Goal: Information Seeking & Learning: Learn about a topic

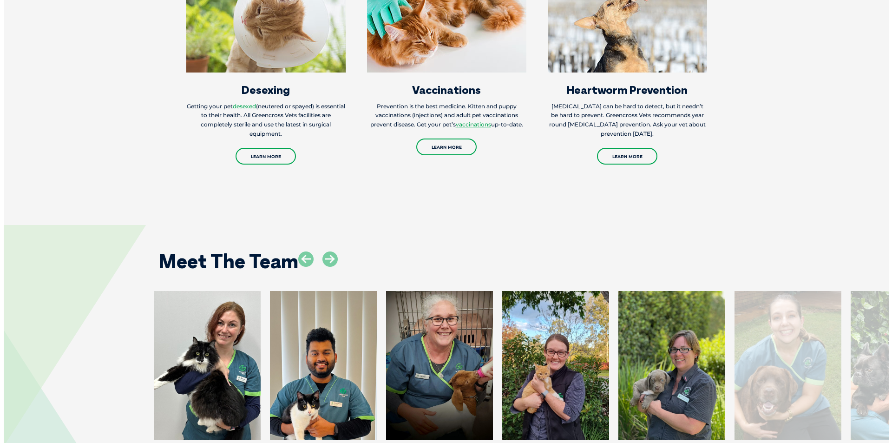
scroll to position [1301, 0]
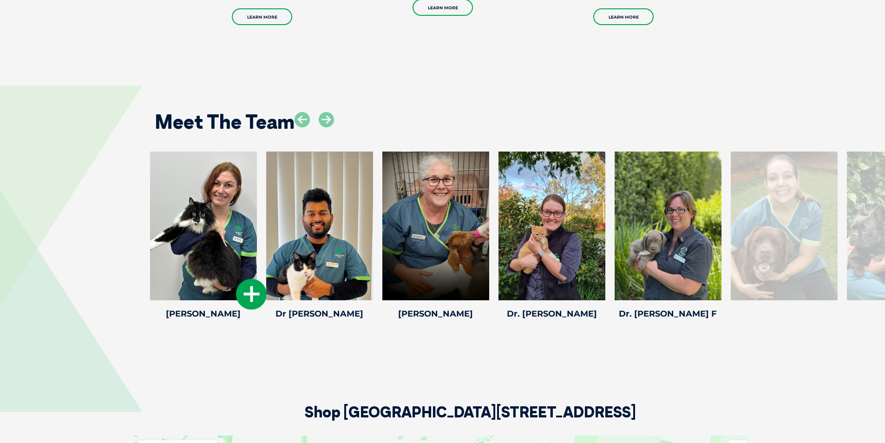
click at [242, 283] on icon at bounding box center [251, 294] width 31 height 31
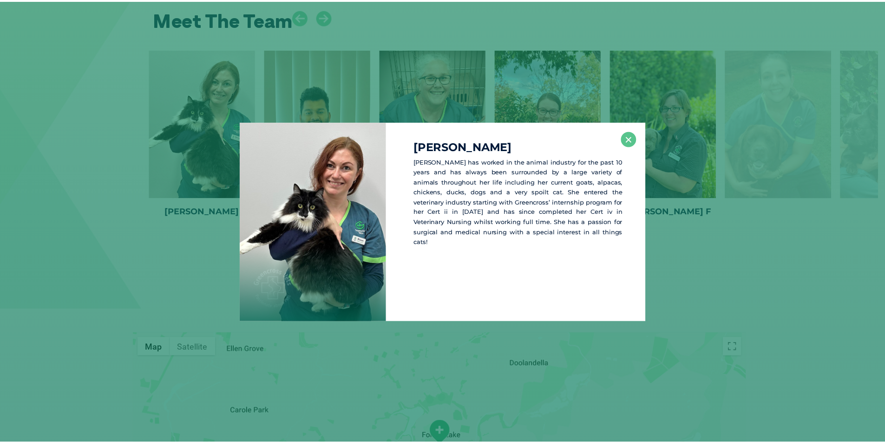
scroll to position [1406, 0]
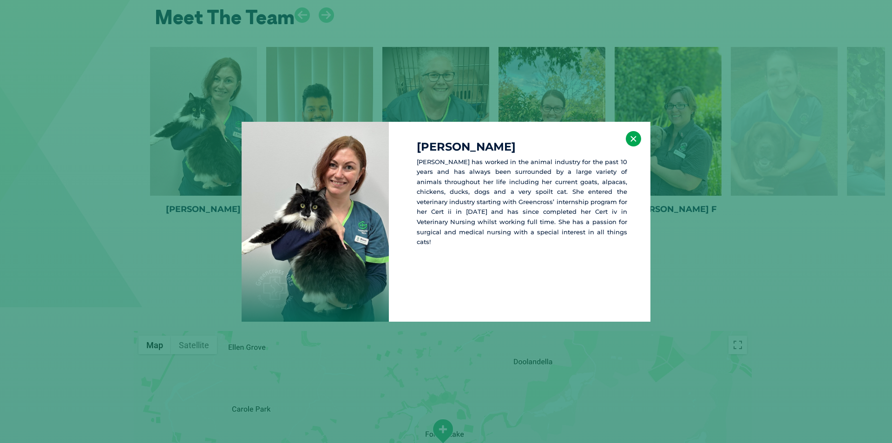
click at [631, 142] on button "×" at bounding box center [633, 138] width 15 height 15
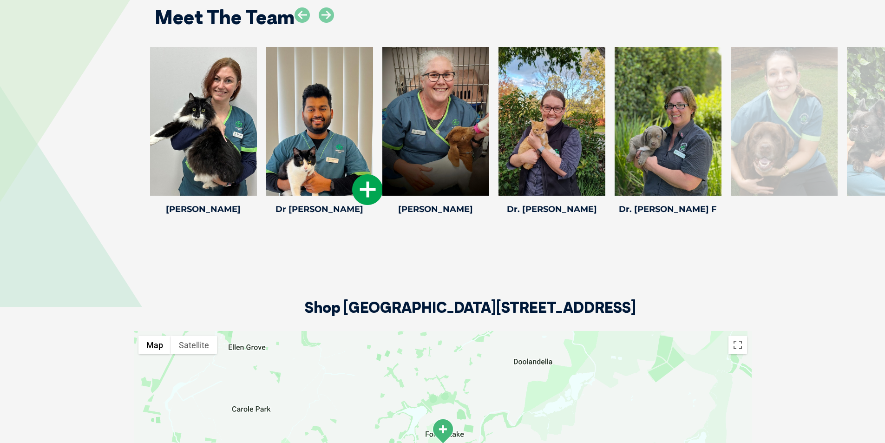
click at [365, 185] on icon at bounding box center [367, 189] width 31 height 31
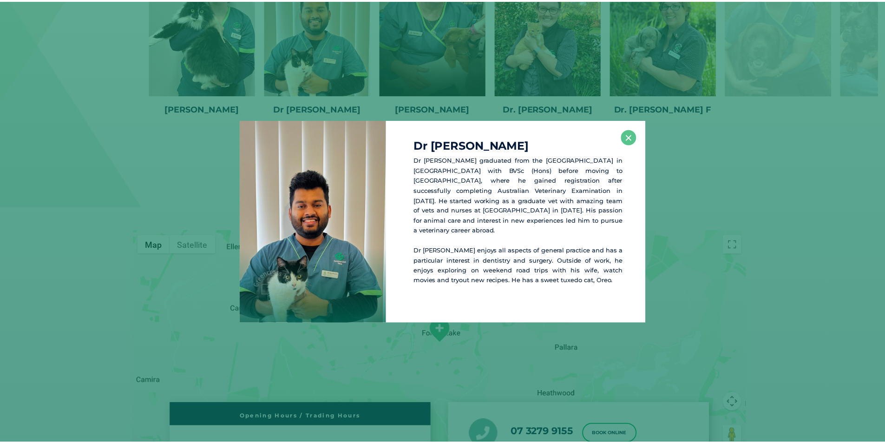
scroll to position [1510, 0]
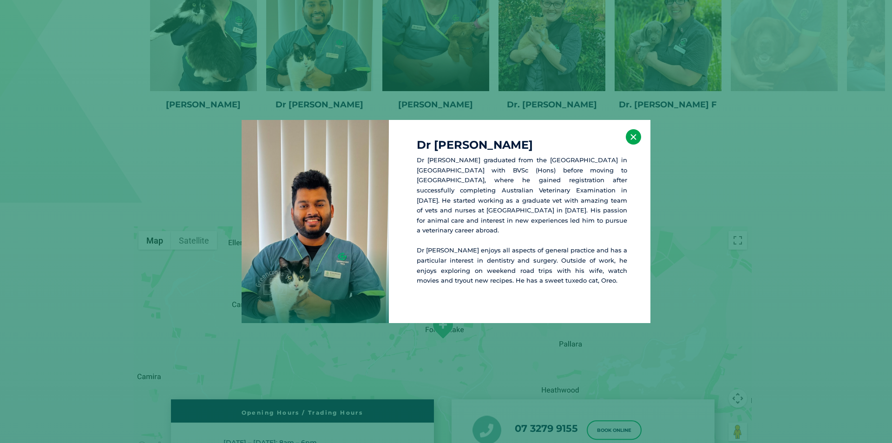
click at [631, 138] on button "×" at bounding box center [633, 136] width 15 height 15
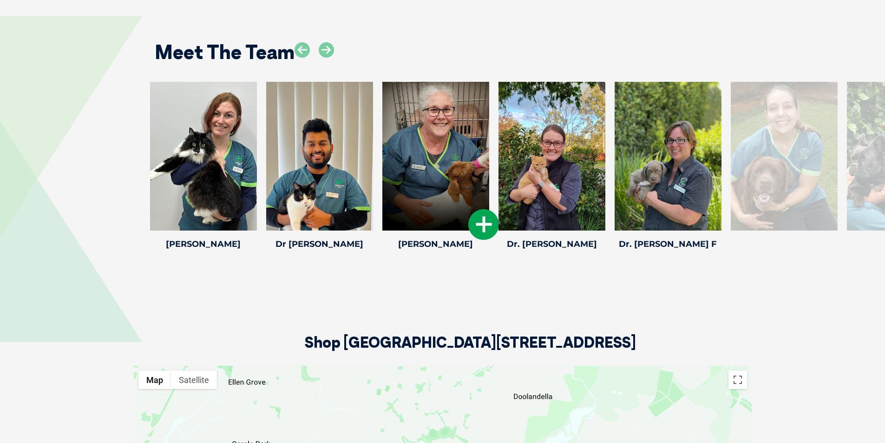
click at [480, 233] on icon at bounding box center [483, 224] width 31 height 31
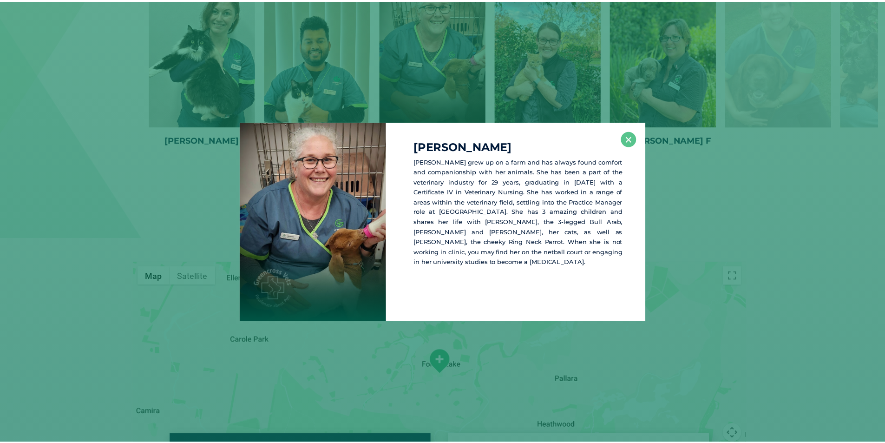
scroll to position [1475, 0]
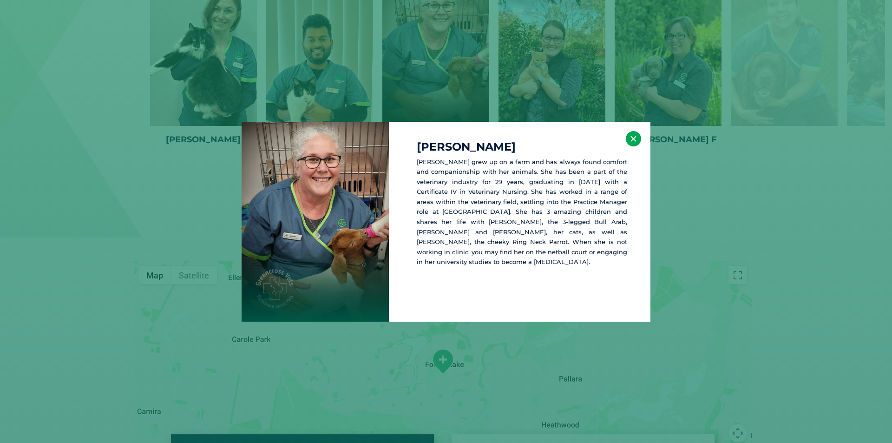
click at [631, 141] on button "×" at bounding box center [633, 138] width 15 height 15
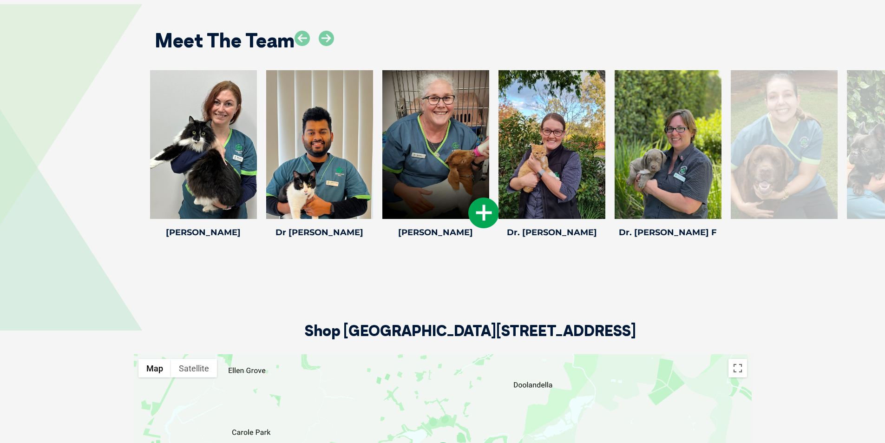
click at [489, 211] on icon at bounding box center [483, 212] width 31 height 31
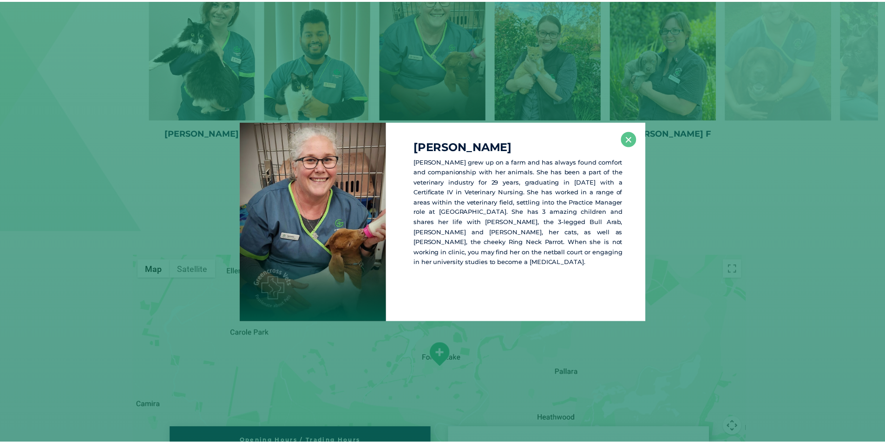
scroll to position [1487, 0]
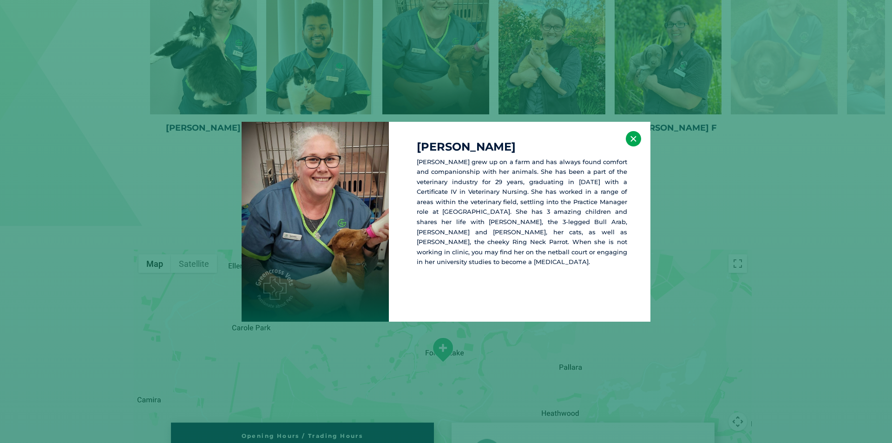
click at [627, 140] on button "×" at bounding box center [633, 138] width 15 height 15
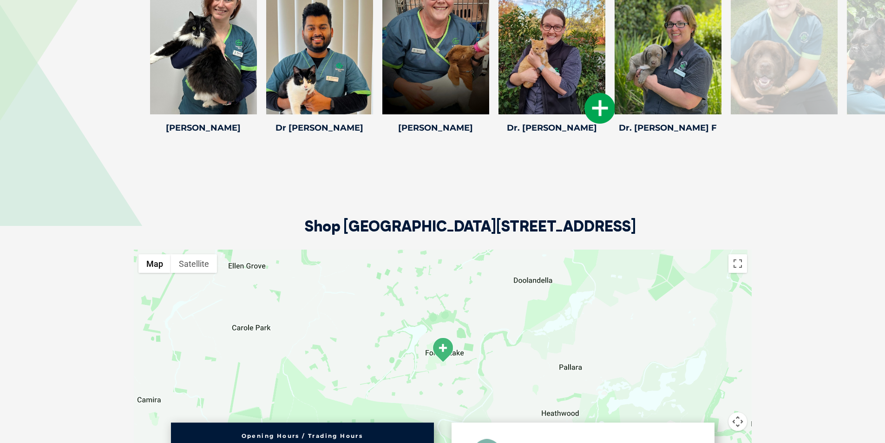
scroll to position [1347, 0]
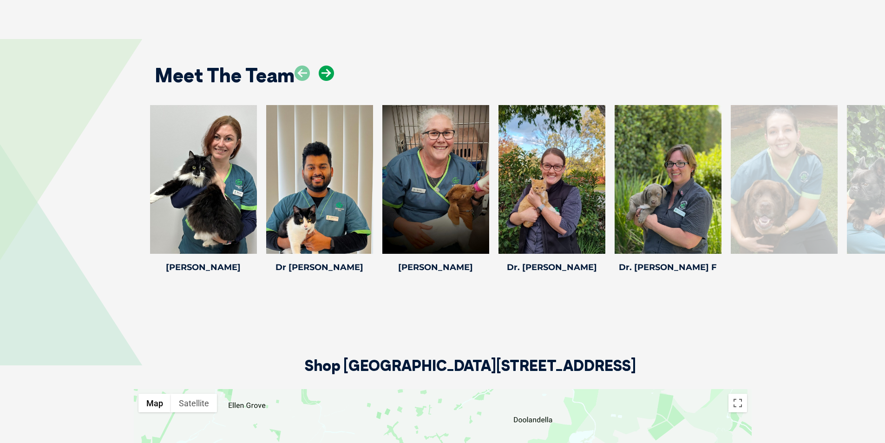
click at [331, 72] on icon at bounding box center [326, 73] width 15 height 15
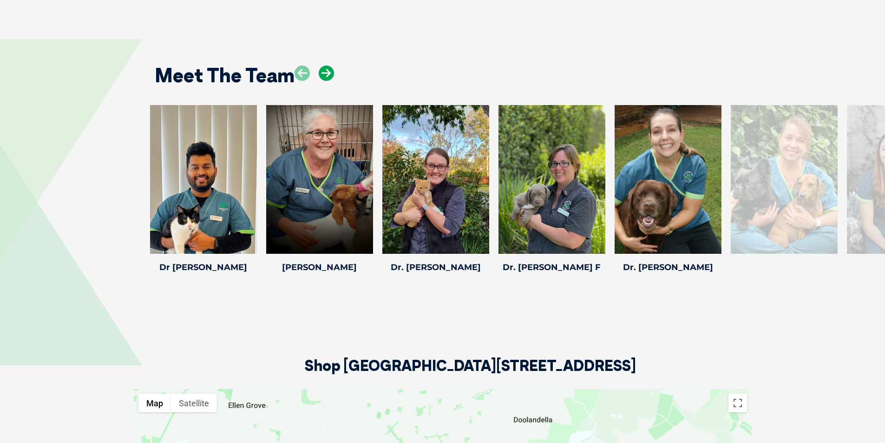
click at [331, 72] on icon at bounding box center [326, 73] width 15 height 15
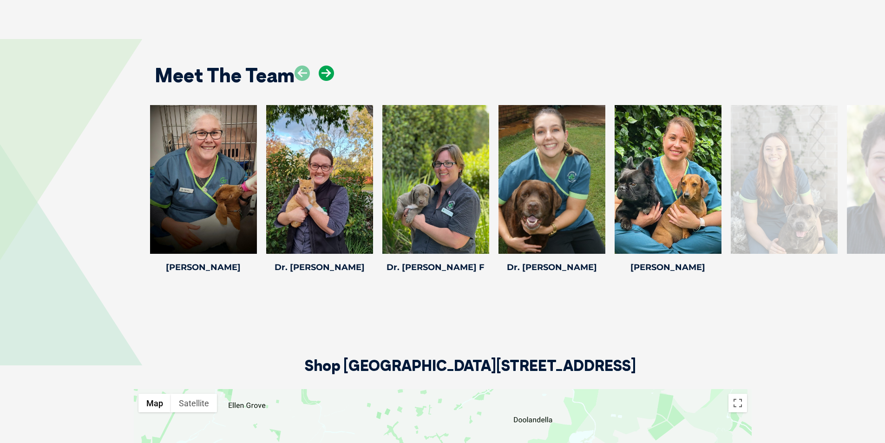
click at [331, 72] on icon at bounding box center [326, 73] width 15 height 15
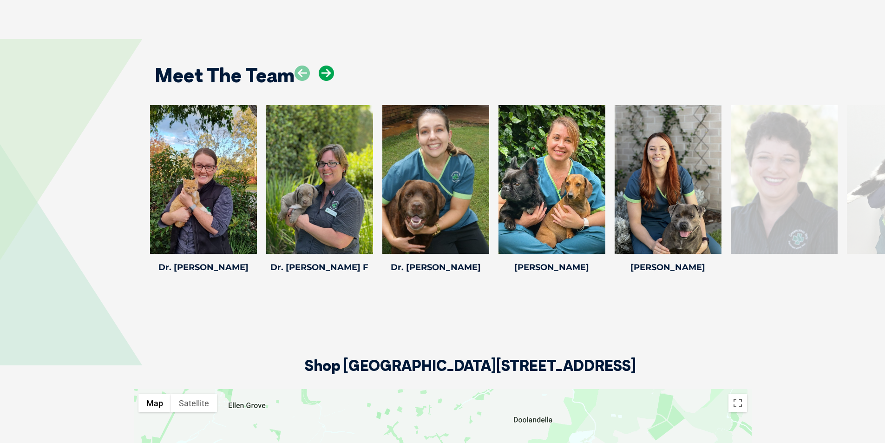
click at [331, 72] on icon at bounding box center [326, 73] width 15 height 15
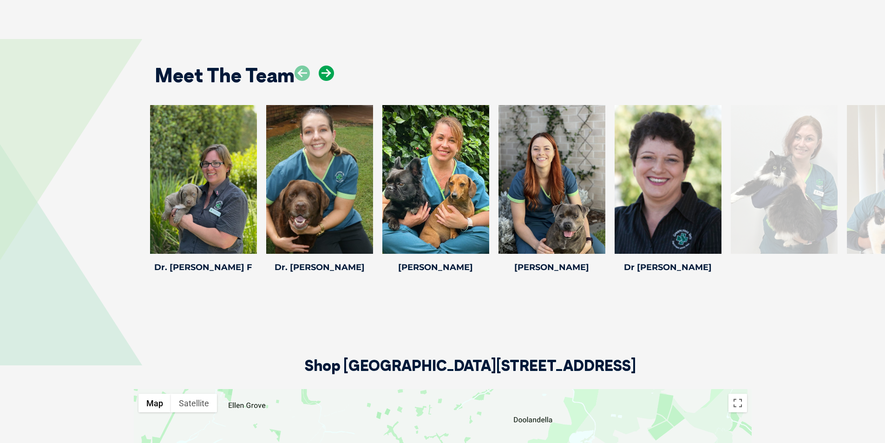
click at [331, 72] on icon at bounding box center [326, 73] width 15 height 15
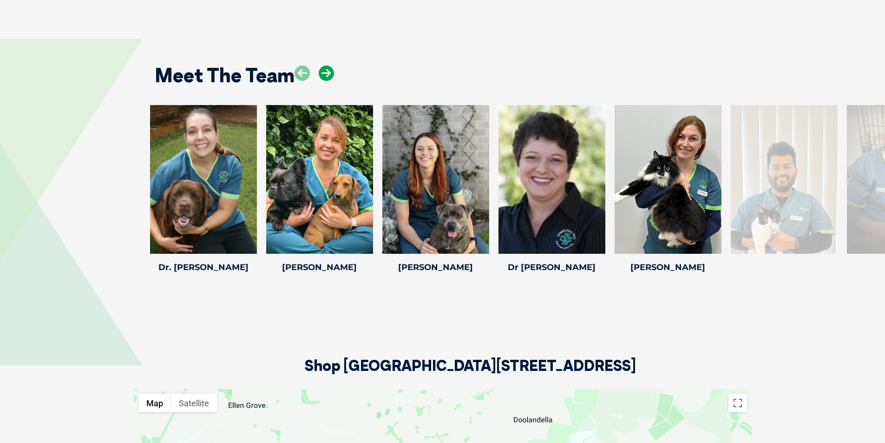
click at [326, 72] on icon at bounding box center [326, 73] width 15 height 15
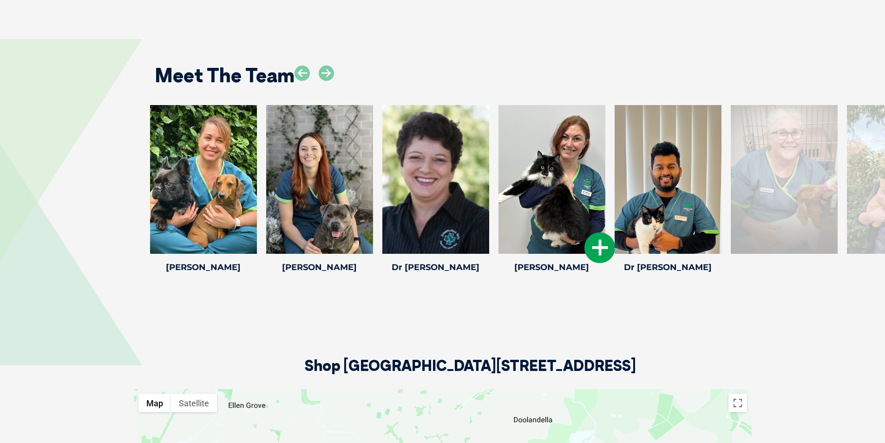
click at [593, 245] on icon at bounding box center [600, 247] width 31 height 31
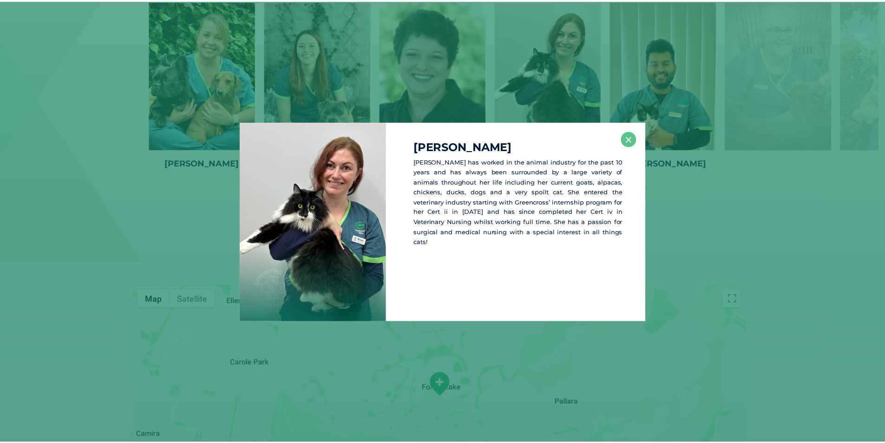
scroll to position [1452, 0]
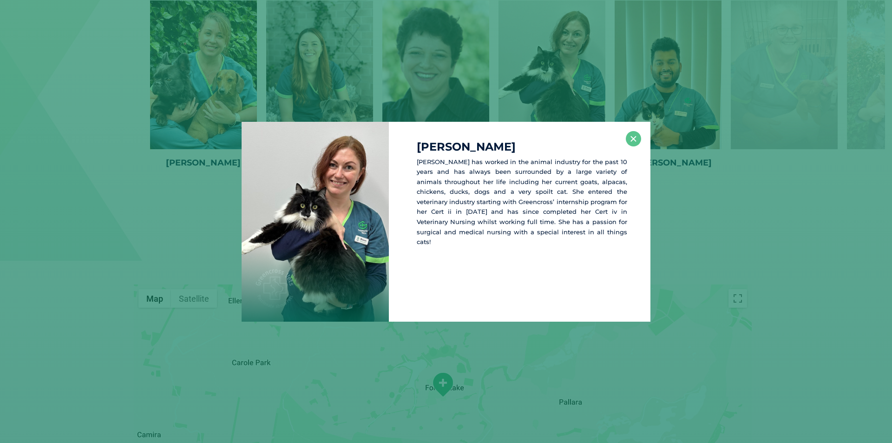
click at [740, 221] on div "[PERSON_NAME] [PERSON_NAME] has worked in the animal industry for the past 10 y…" at bounding box center [446, 222] width 885 height 200
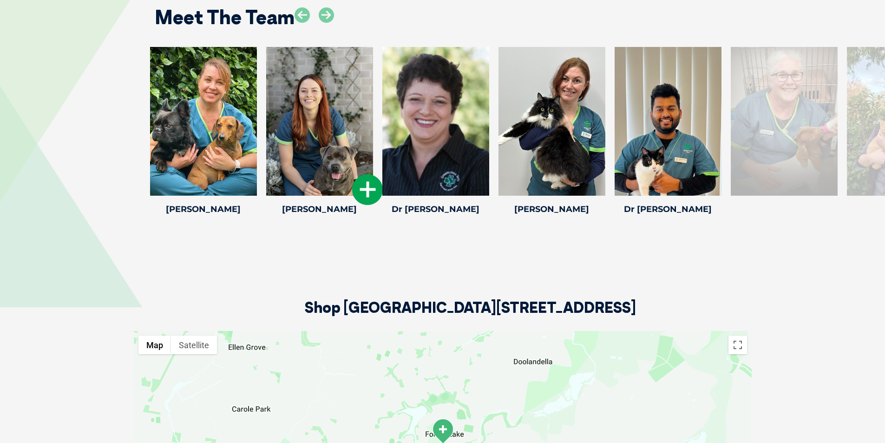
scroll to position [1359, 0]
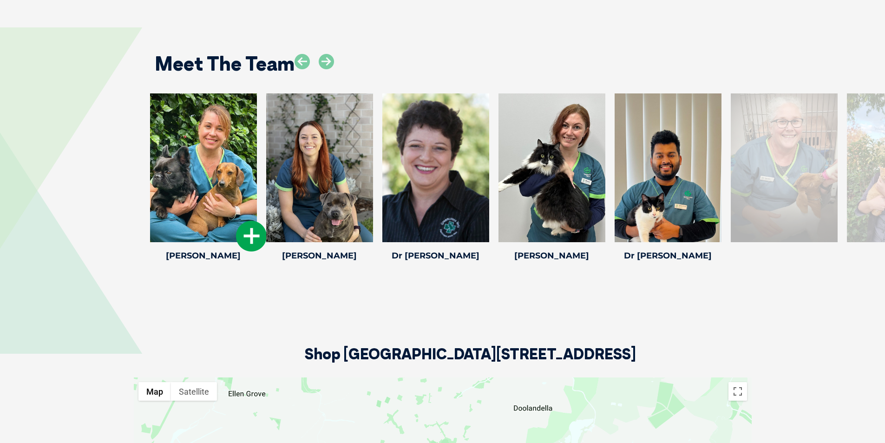
drag, startPoint x: 247, startPoint y: 231, endPoint x: 258, endPoint y: 217, distance: 17.6
click at [257, 219] on div "[PERSON_NAME] [PERSON_NAME] Veterinary [PERSON_NAME] joined Greencross Vets tea…" at bounding box center [203, 178] width 116 height 171
click at [670, 318] on div "Shop [GEOGRAPHIC_DATA][STREET_ADDRESS]" at bounding box center [443, 320] width 618 height 113
click at [684, 308] on div "Shop [GEOGRAPHIC_DATA][STREET_ADDRESS]" at bounding box center [443, 320] width 618 height 113
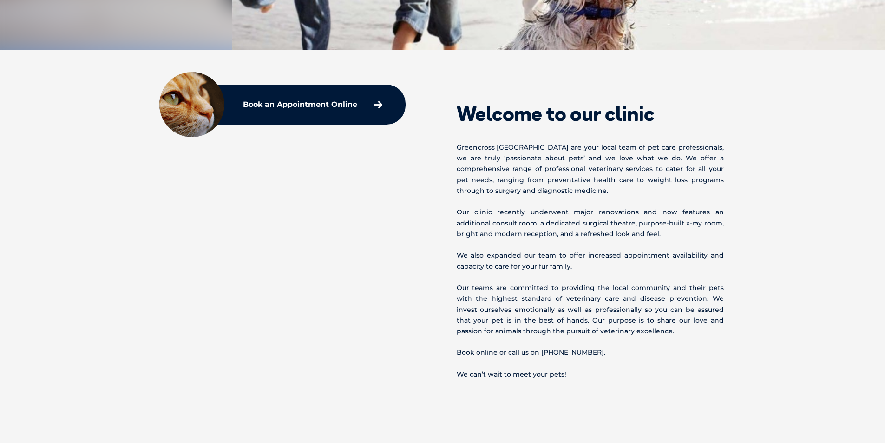
scroll to position [244, 0]
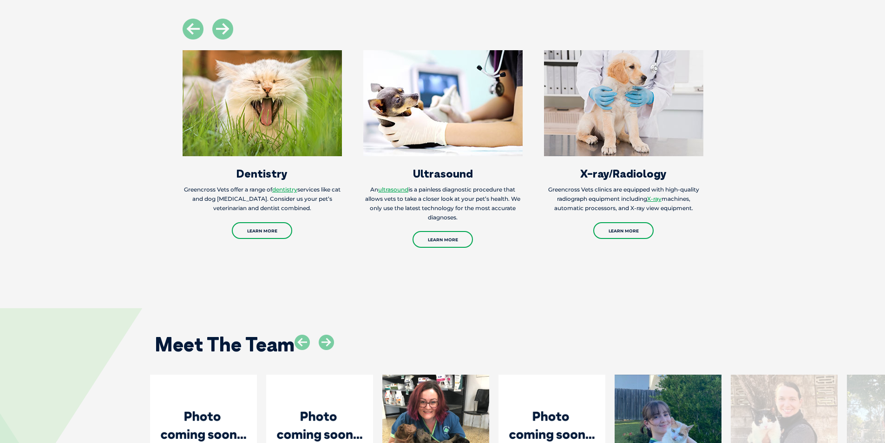
scroll to position [929, 0]
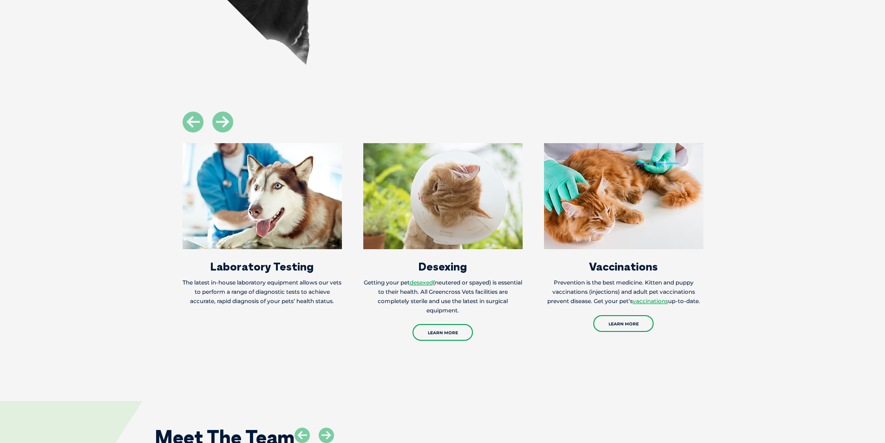
click at [158, 244] on section "X-ray/Radiology Greencross Vets clinics are equipped with high-quality radiogra…" at bounding box center [442, 227] width 885 height 230
click at [86, 181] on section "X-ray/Radiology Greencross Vets clinics are equipped with high-quality radiogra…" at bounding box center [442, 227] width 885 height 230
drag, startPoint x: 86, startPoint y: 181, endPoint x: 74, endPoint y: 81, distance: 100.2
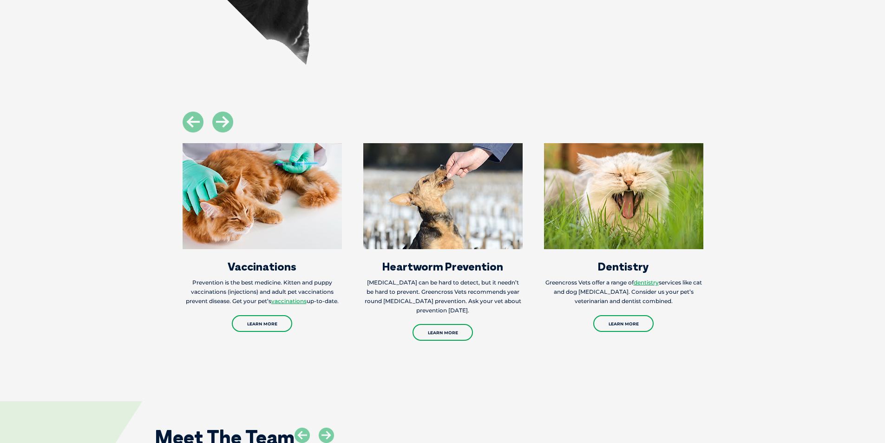
drag, startPoint x: 60, startPoint y: 195, endPoint x: 77, endPoint y: 62, distance: 133.5
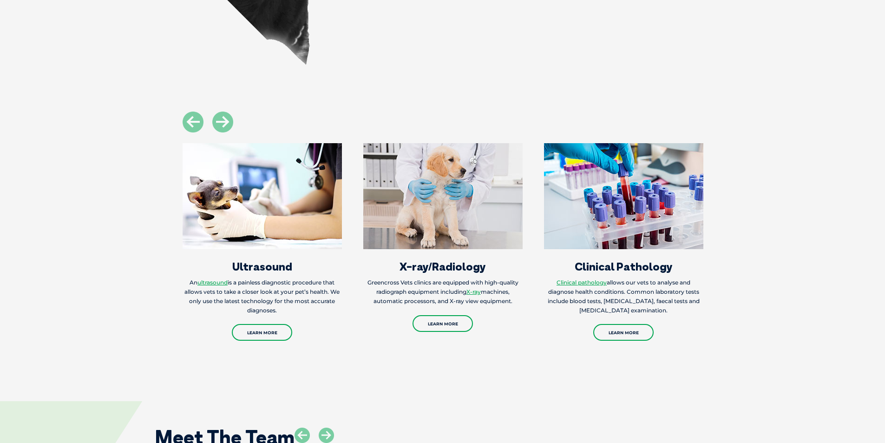
drag, startPoint x: 131, startPoint y: 51, endPoint x: 4, endPoint y: 51, distance: 127.3
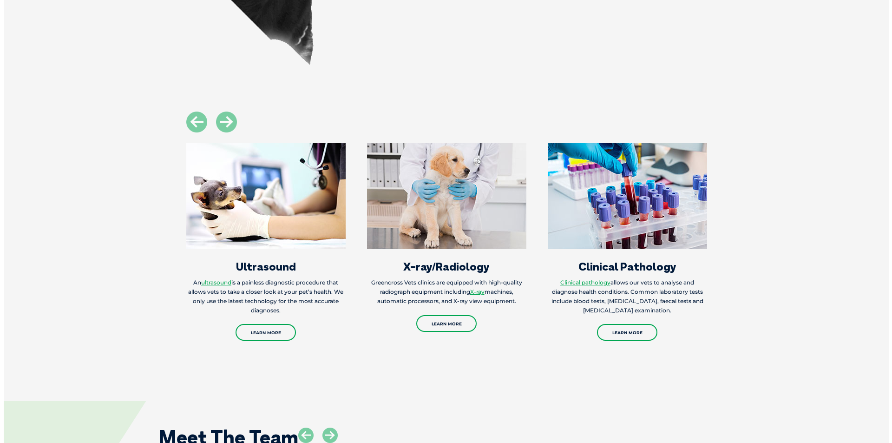
scroll to position [1162, 0]
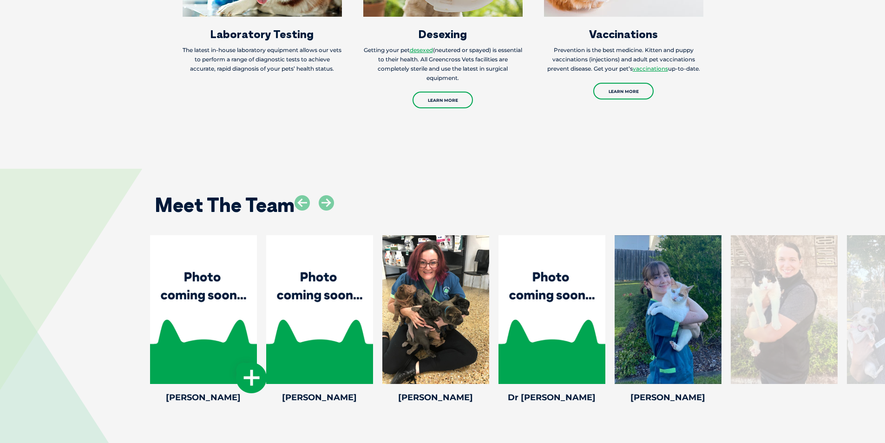
click at [248, 372] on icon at bounding box center [251, 377] width 31 height 31
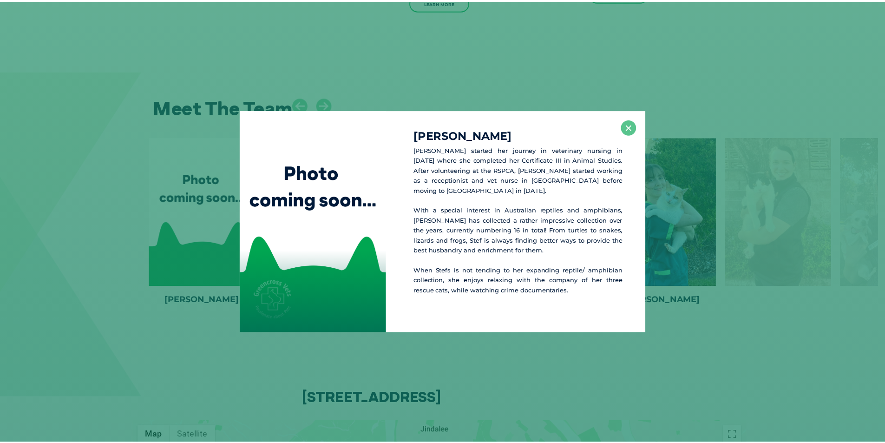
scroll to position [1261, 0]
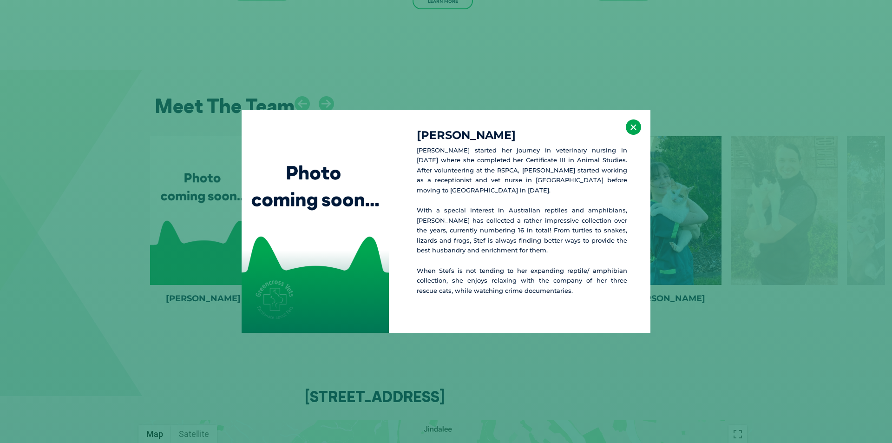
click at [632, 130] on button "×" at bounding box center [633, 126] width 15 height 15
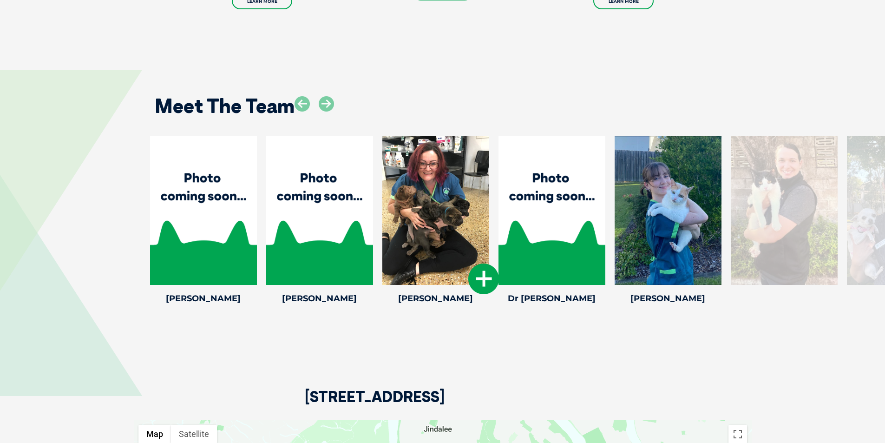
click at [486, 276] on icon at bounding box center [483, 278] width 31 height 31
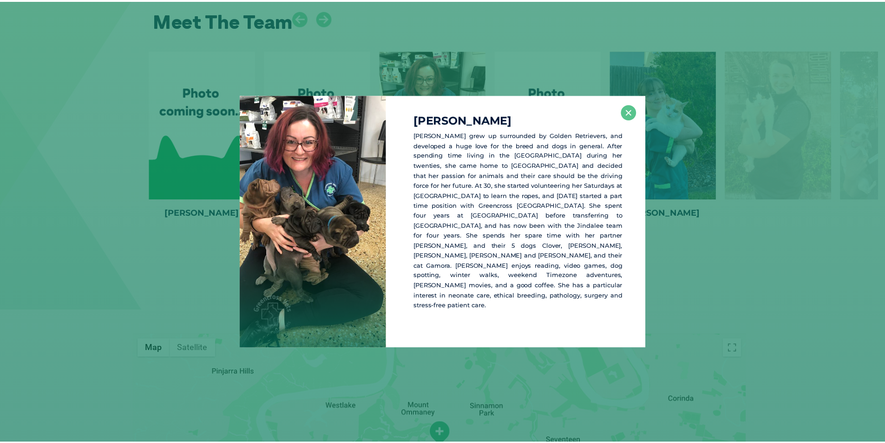
scroll to position [1356, 0]
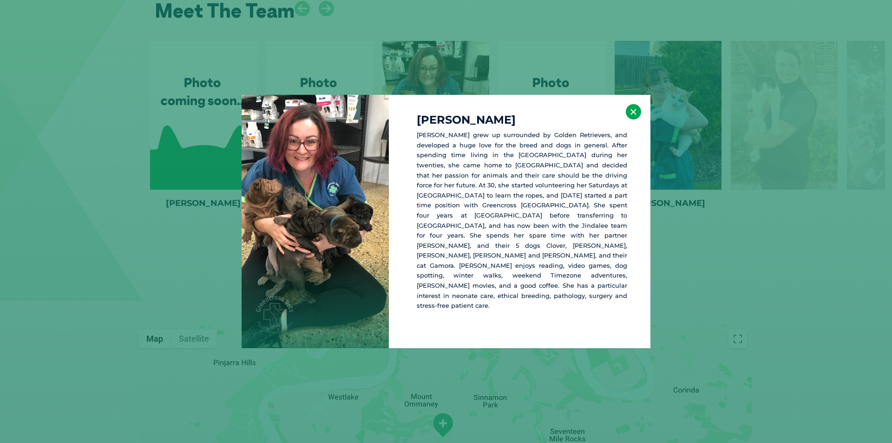
click at [632, 119] on button "×" at bounding box center [633, 111] width 15 height 15
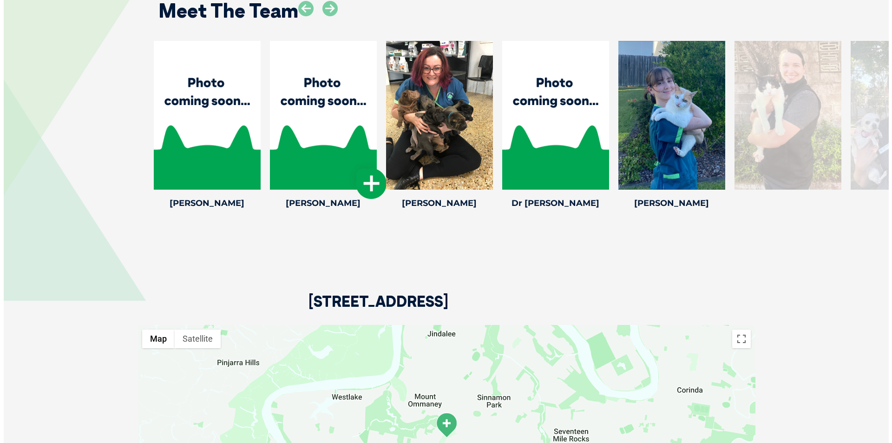
scroll to position [1309, 0]
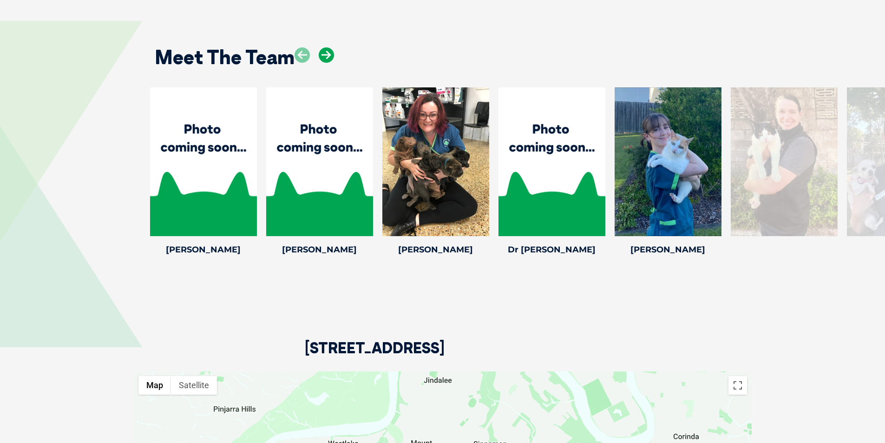
click at [331, 57] on icon at bounding box center [326, 54] width 15 height 15
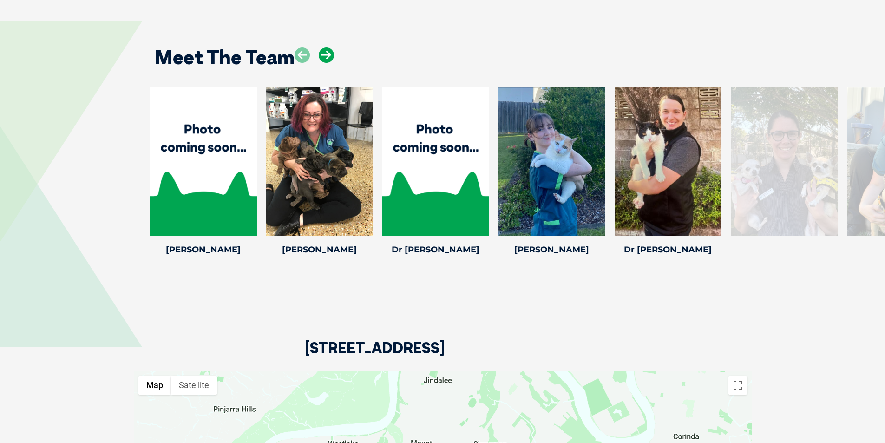
click at [331, 57] on icon at bounding box center [326, 54] width 15 height 15
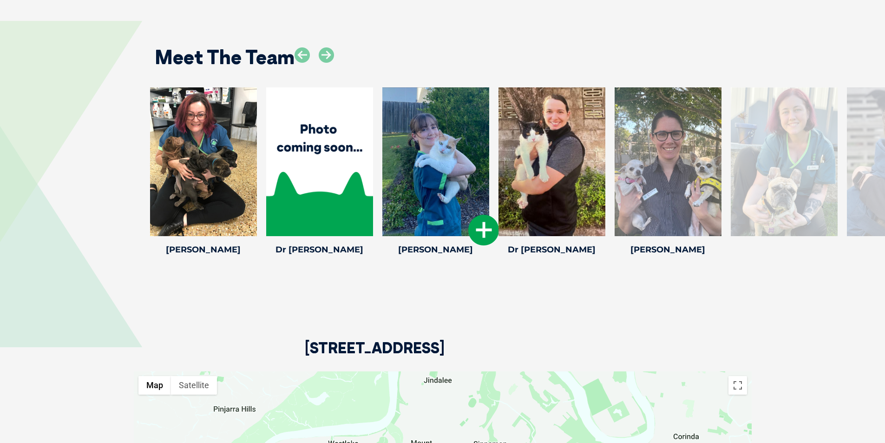
click at [475, 224] on icon at bounding box center [483, 230] width 31 height 31
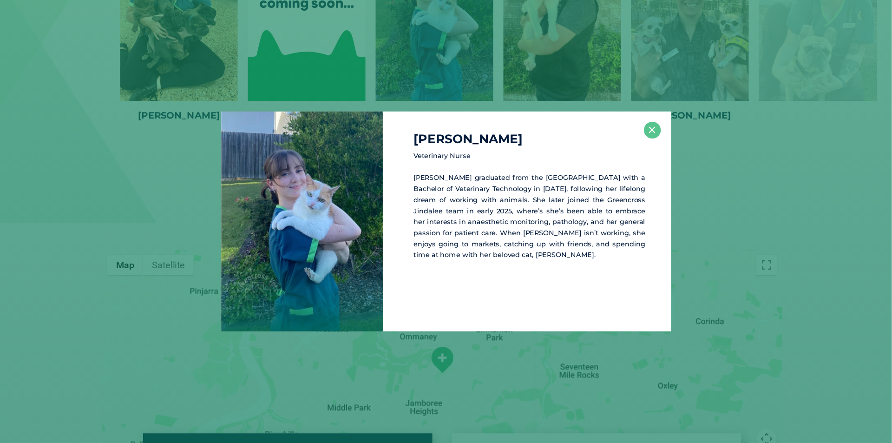
scroll to position [1414, 0]
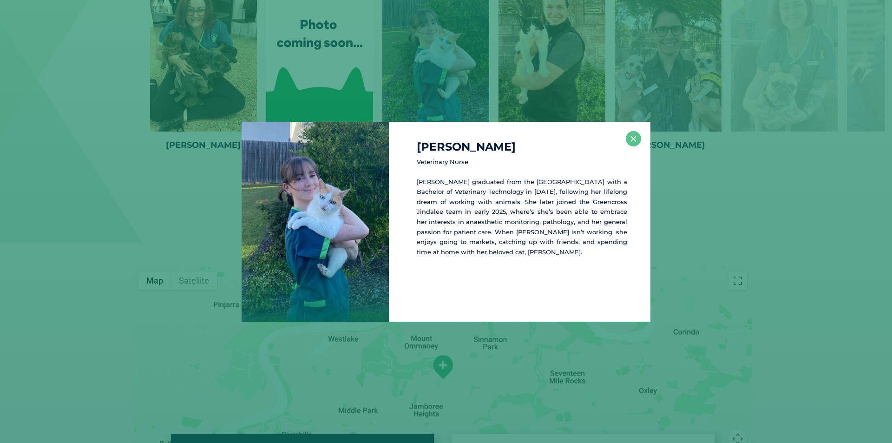
click at [823, 223] on div "Chelsea H Veterinary Nurse Chelsea graduated from the University of Queensland …" at bounding box center [446, 222] width 885 height 200
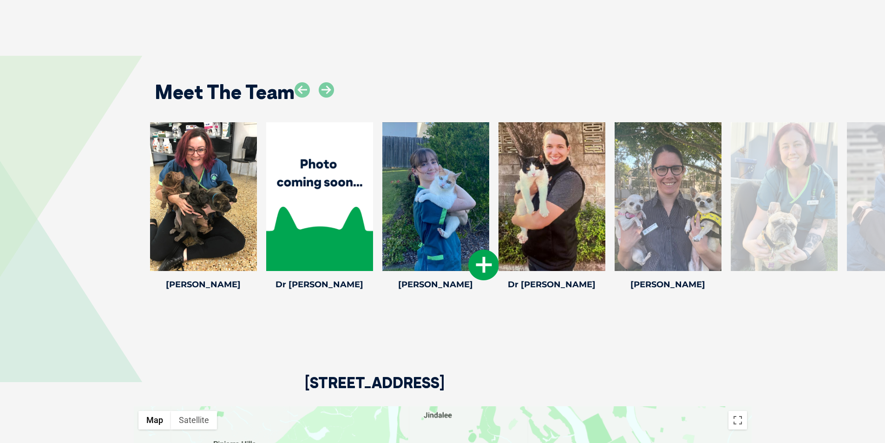
click at [473, 263] on icon at bounding box center [483, 265] width 31 height 31
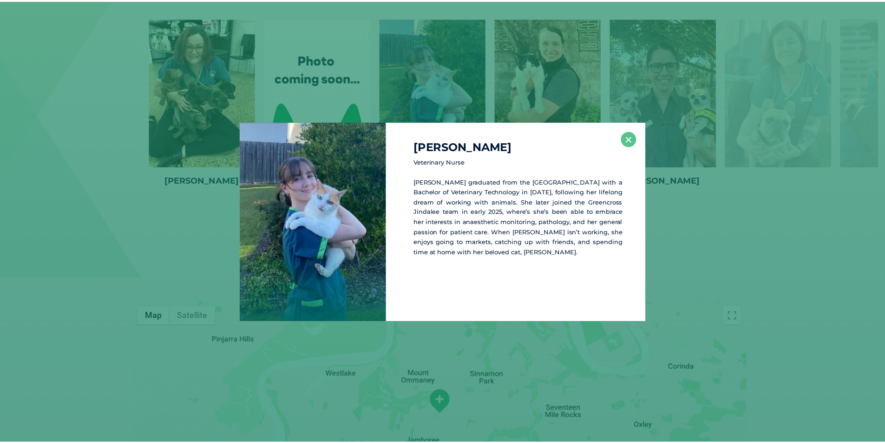
scroll to position [1379, 0]
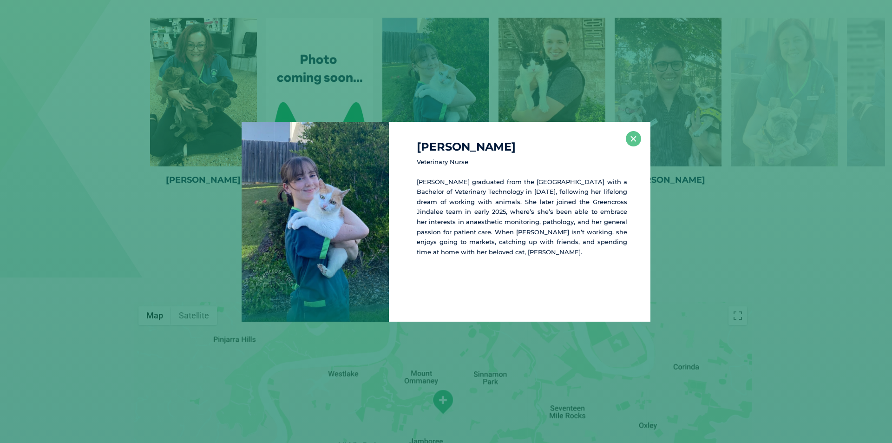
click at [730, 226] on div "Chelsea H Veterinary Nurse Chelsea graduated from the University of Queensland …" at bounding box center [446, 222] width 885 height 200
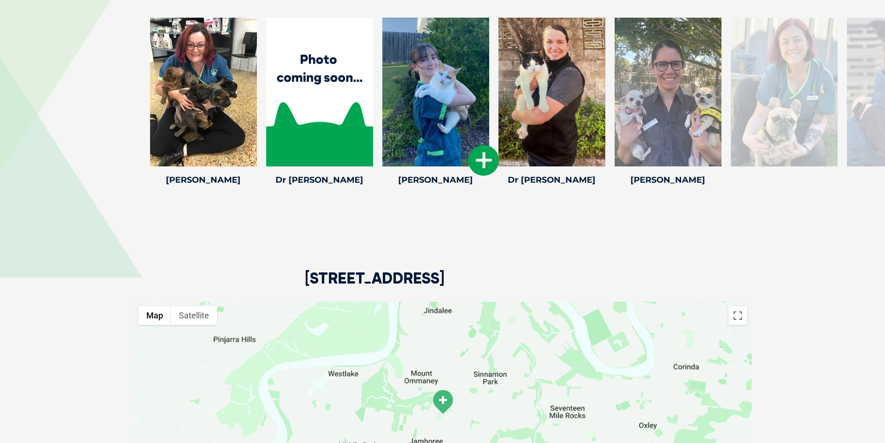
scroll to position [1286, 0]
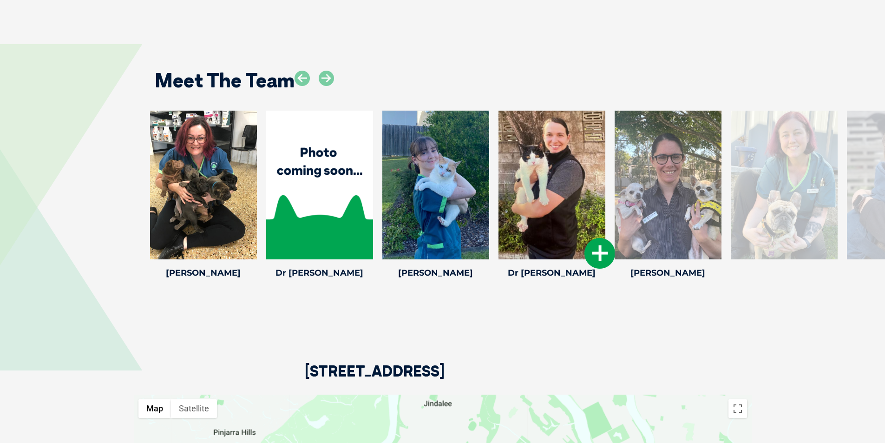
click at [596, 256] on icon at bounding box center [600, 253] width 31 height 31
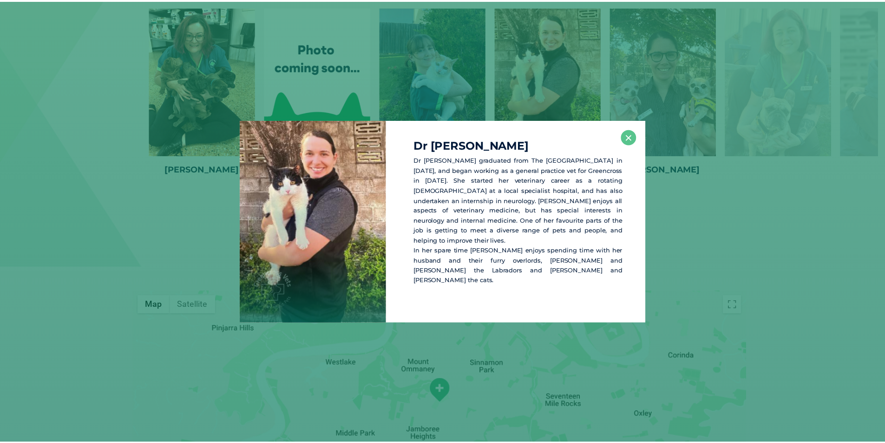
scroll to position [1391, 0]
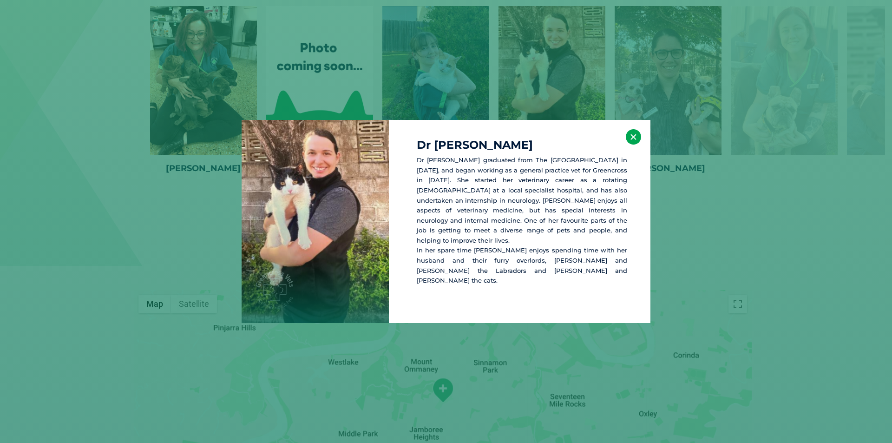
click at [631, 144] on button "×" at bounding box center [633, 136] width 15 height 15
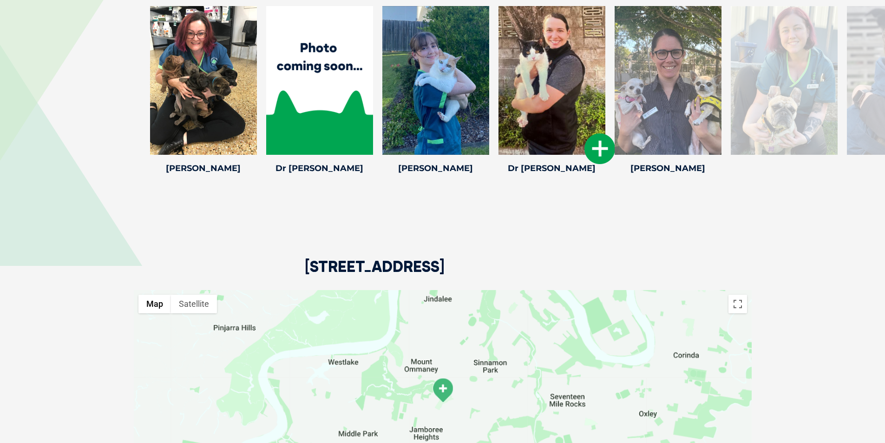
click at [593, 147] on icon at bounding box center [600, 148] width 31 height 31
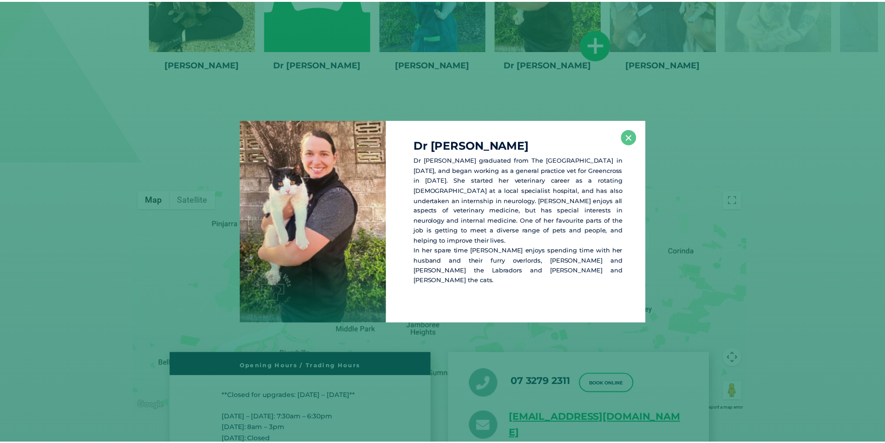
scroll to position [1495, 0]
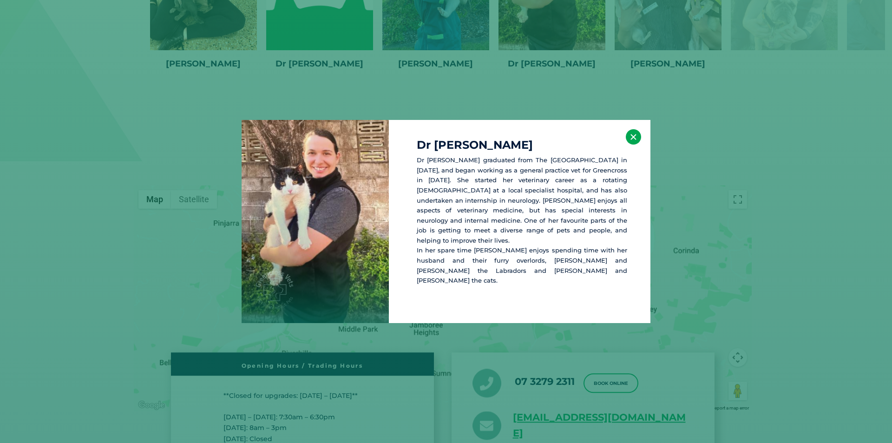
click at [631, 140] on button "×" at bounding box center [633, 136] width 15 height 15
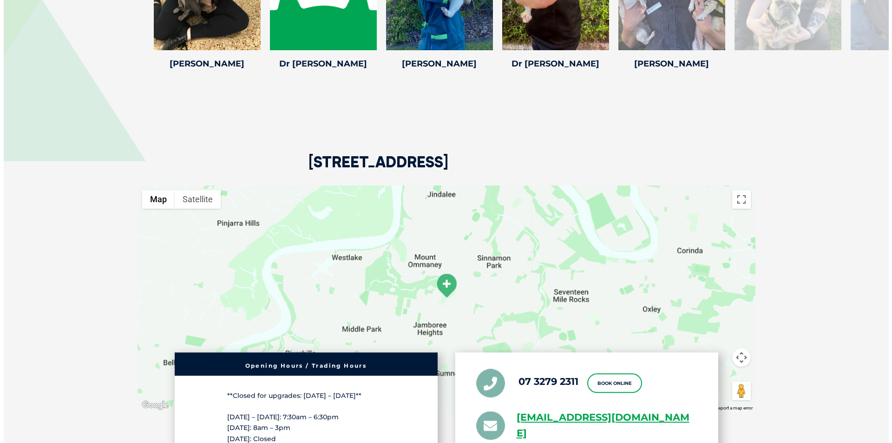
scroll to position [1356, 0]
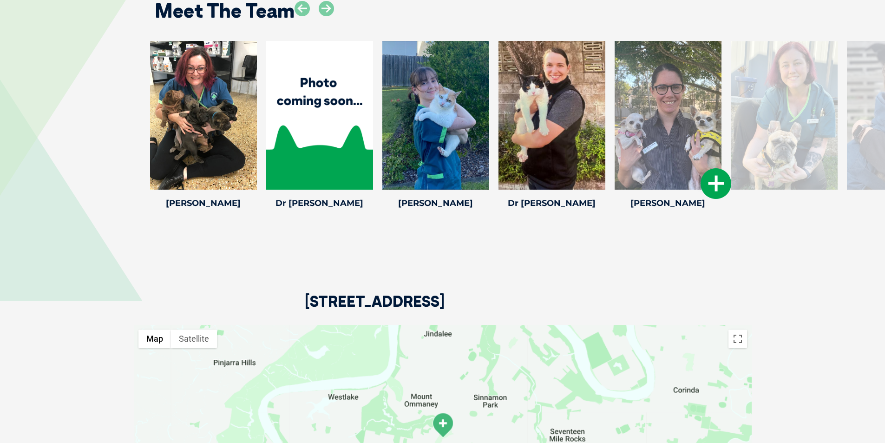
click at [723, 189] on icon at bounding box center [716, 183] width 31 height 31
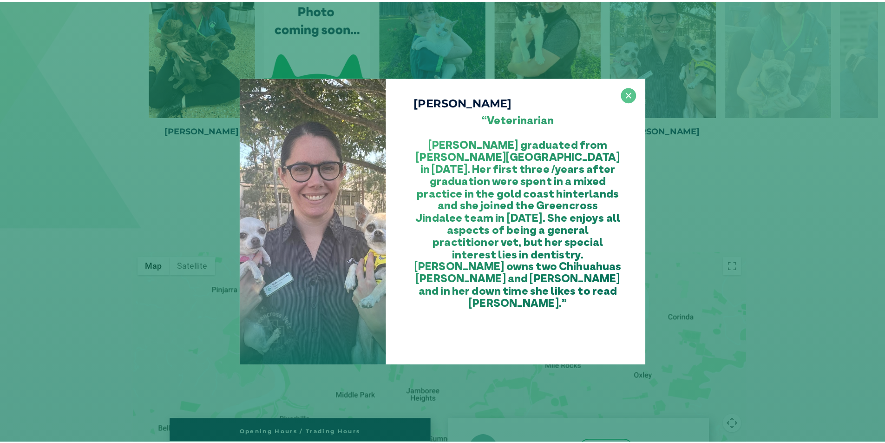
scroll to position [1435, 0]
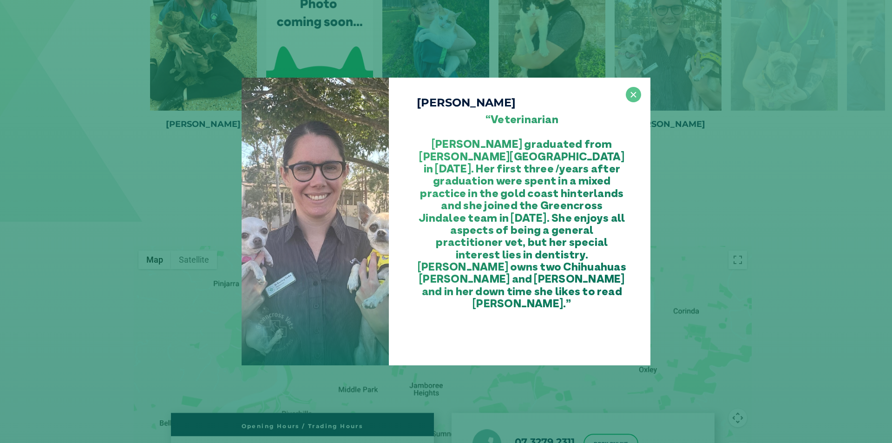
click at [743, 206] on div "Dr Courtney G “Veterinarian Dr. Courtney graduated from James Cook University i…" at bounding box center [446, 221] width 885 height 287
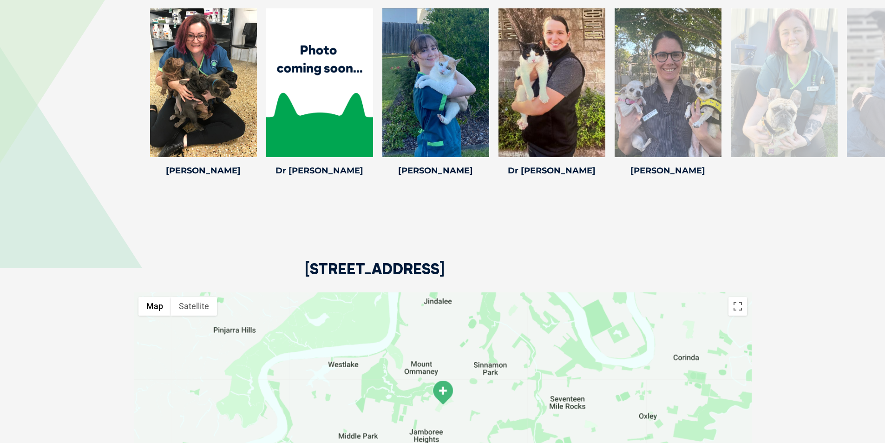
scroll to position [1295, 0]
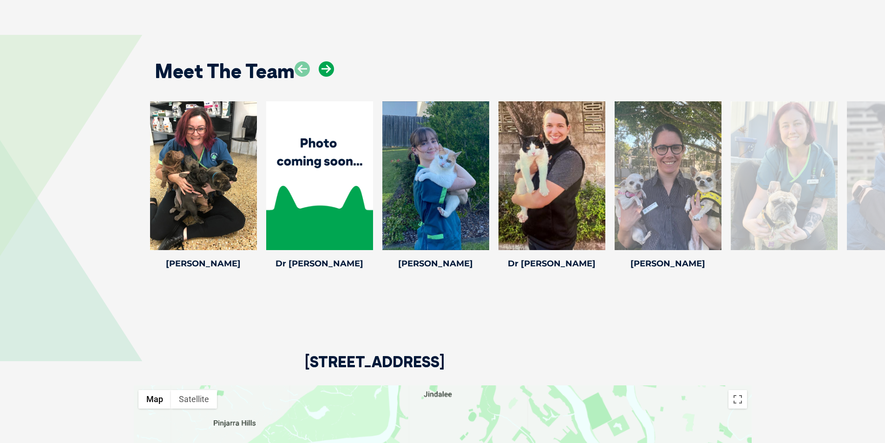
click at [326, 67] on icon at bounding box center [326, 68] width 15 height 15
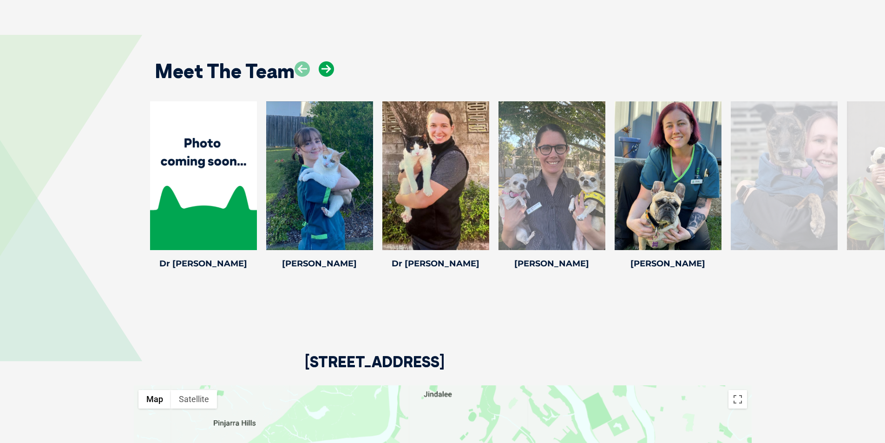
click at [326, 67] on icon at bounding box center [326, 68] width 15 height 15
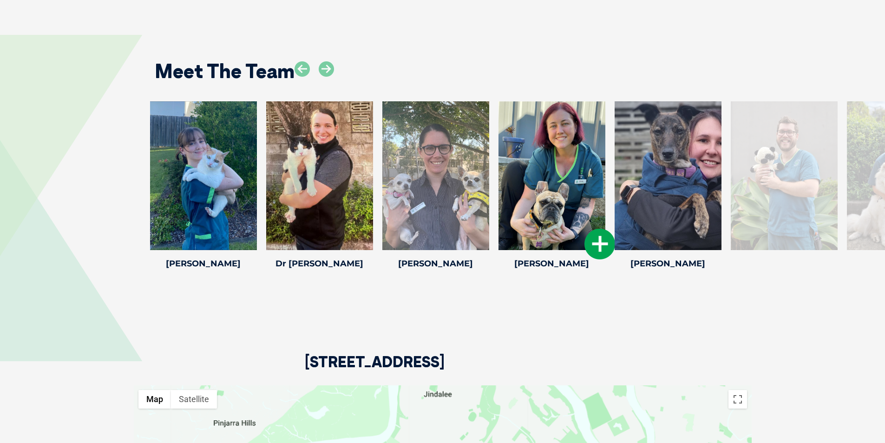
click at [594, 237] on icon at bounding box center [600, 244] width 31 height 31
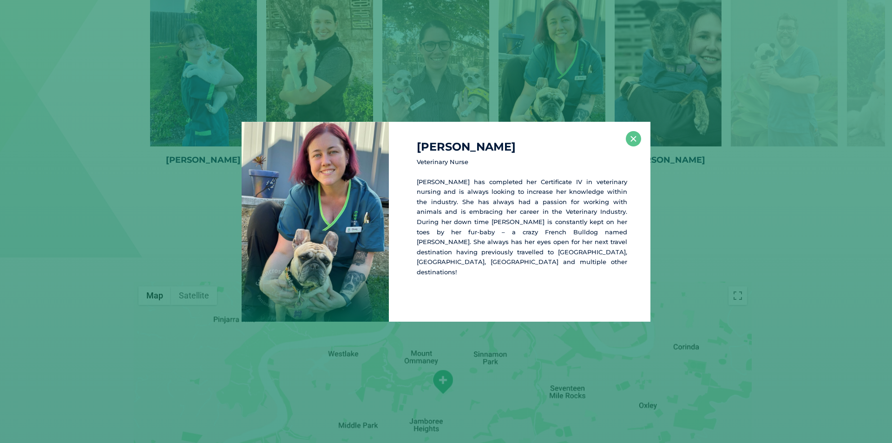
scroll to position [1400, 0]
click at [632, 137] on button "×" at bounding box center [633, 138] width 15 height 15
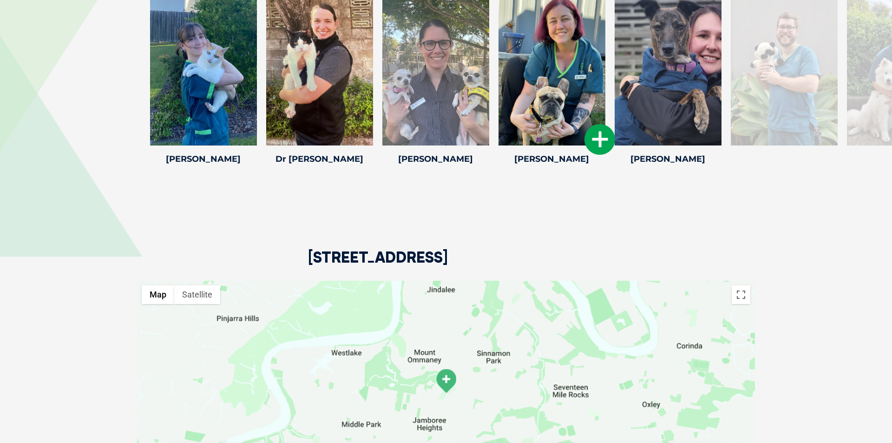
scroll to position [1307, 0]
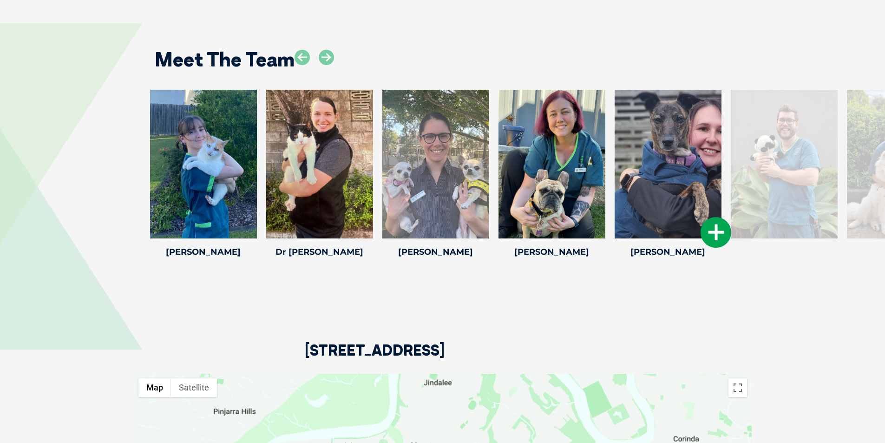
click at [725, 224] on icon at bounding box center [716, 232] width 31 height 31
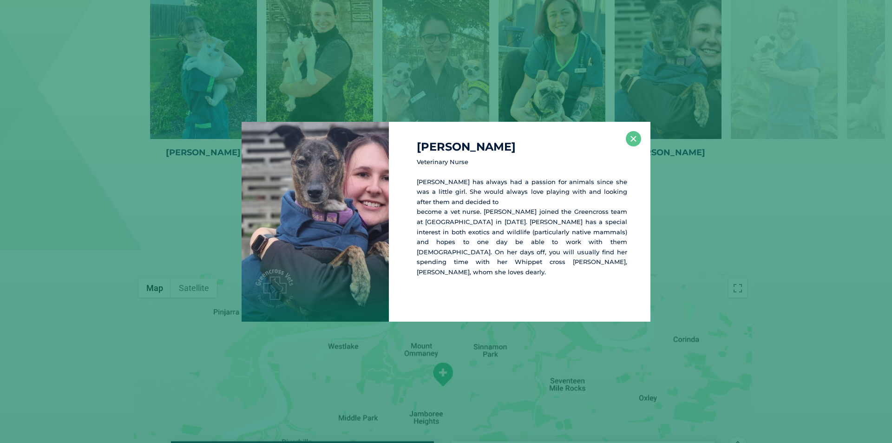
scroll to position [1412, 0]
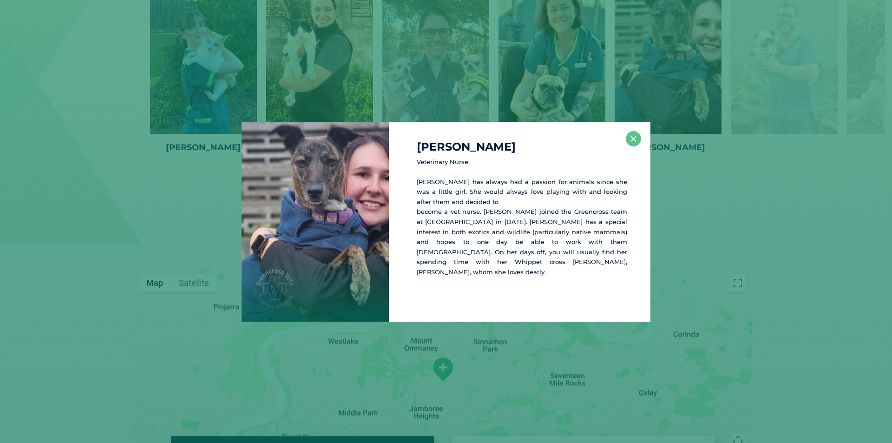
click at [688, 195] on div "Emily A Veterinary Nurse Emily has always had a passion for animals since she w…" at bounding box center [446, 222] width 885 height 200
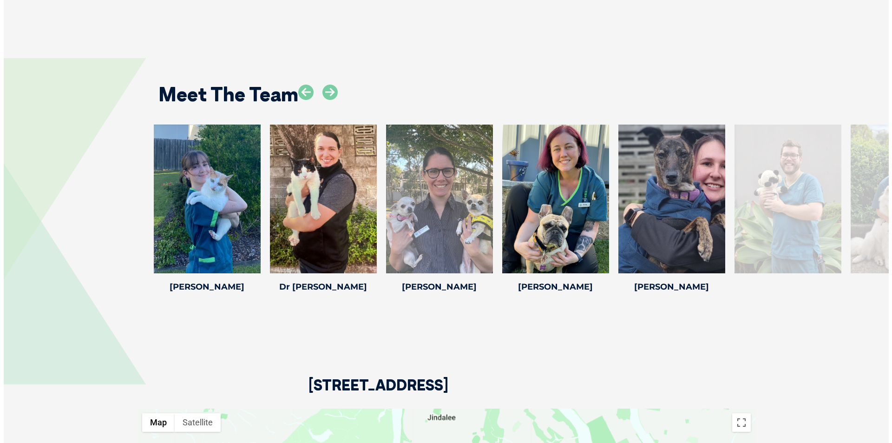
scroll to position [1226, 0]
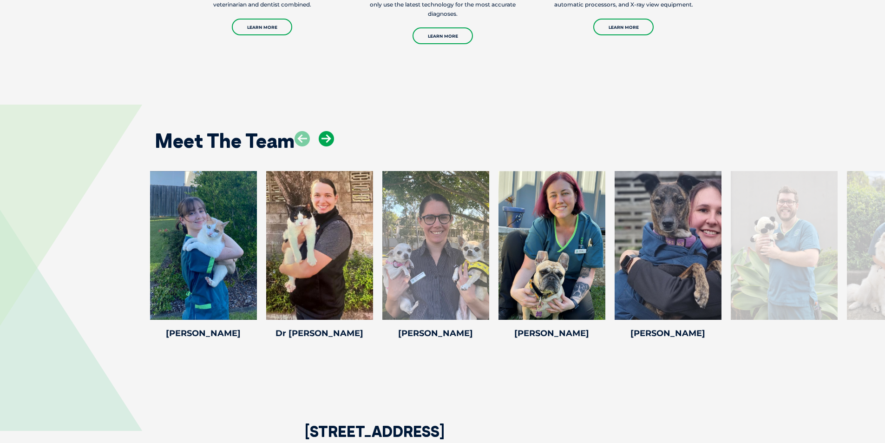
click at [331, 135] on icon at bounding box center [326, 138] width 15 height 15
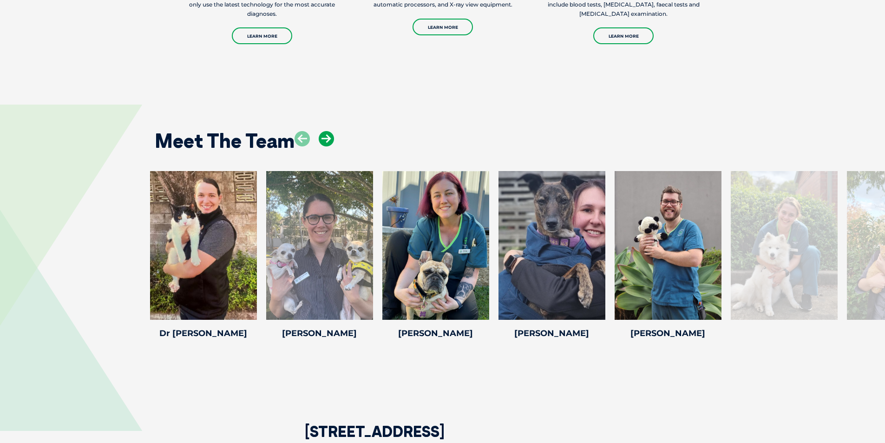
click at [331, 135] on icon at bounding box center [326, 138] width 15 height 15
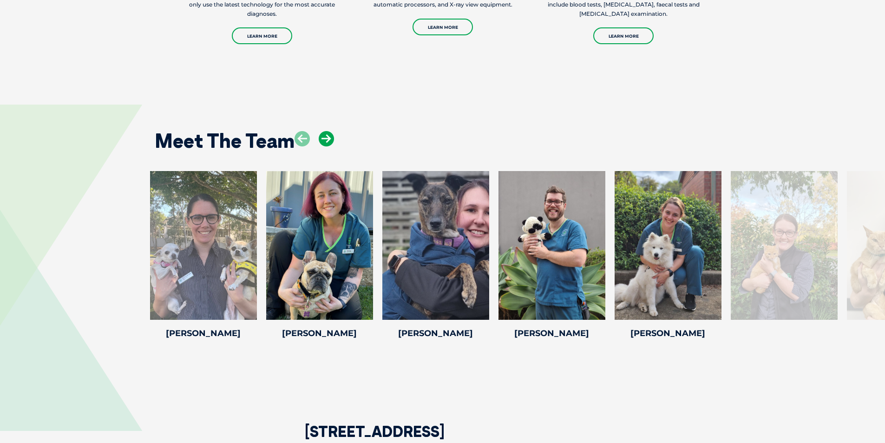
click at [331, 135] on icon at bounding box center [326, 138] width 15 height 15
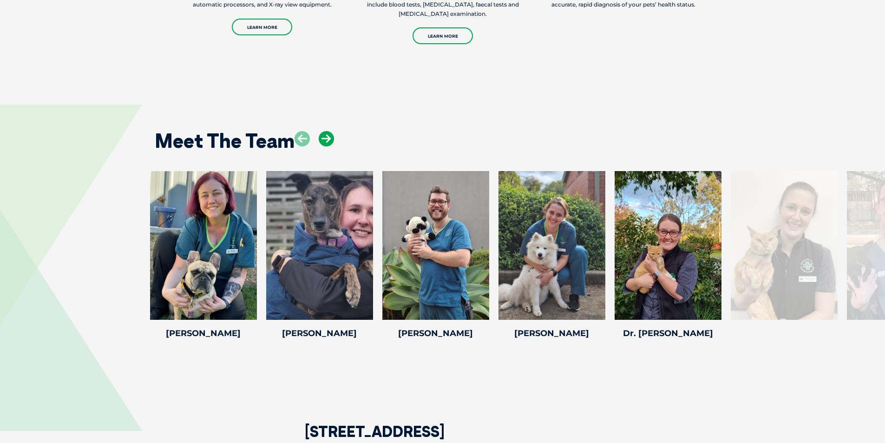
click at [322, 137] on icon at bounding box center [326, 138] width 15 height 15
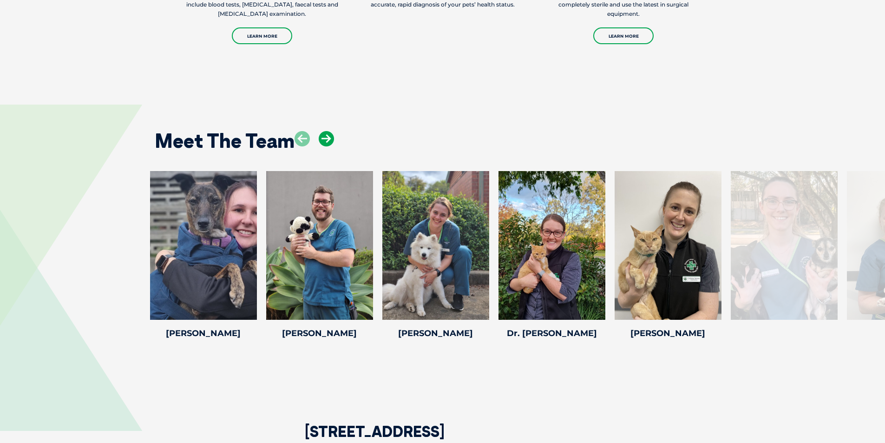
click at [322, 137] on icon at bounding box center [326, 138] width 15 height 15
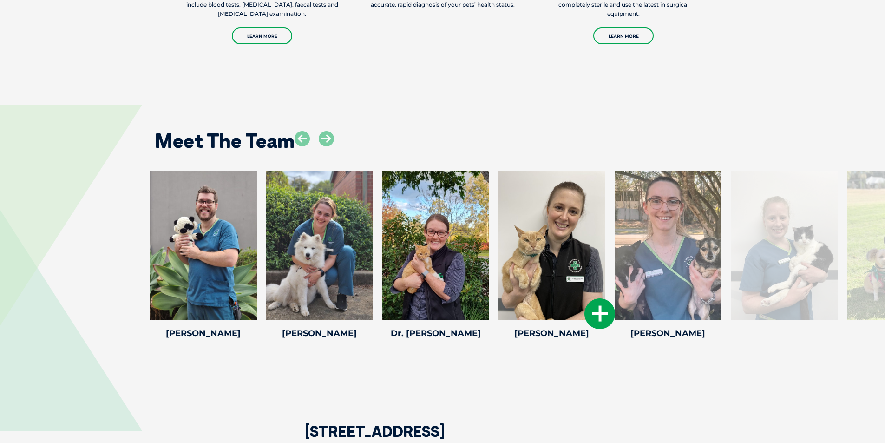
click at [596, 312] on icon at bounding box center [600, 313] width 31 height 31
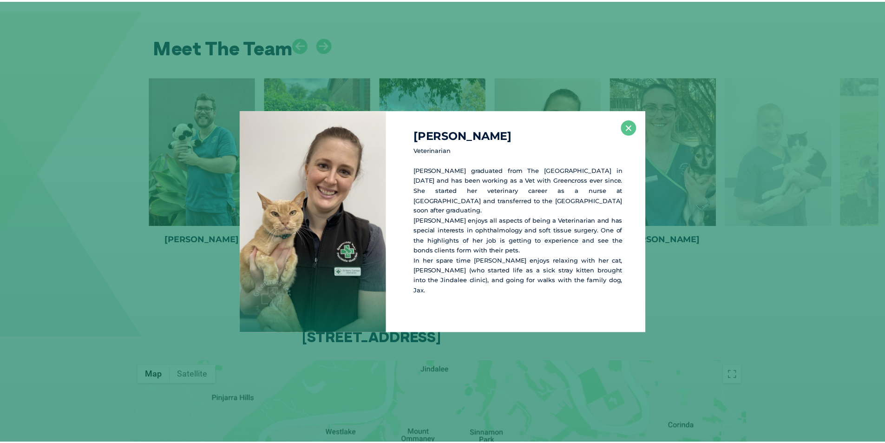
scroll to position [1329, 0]
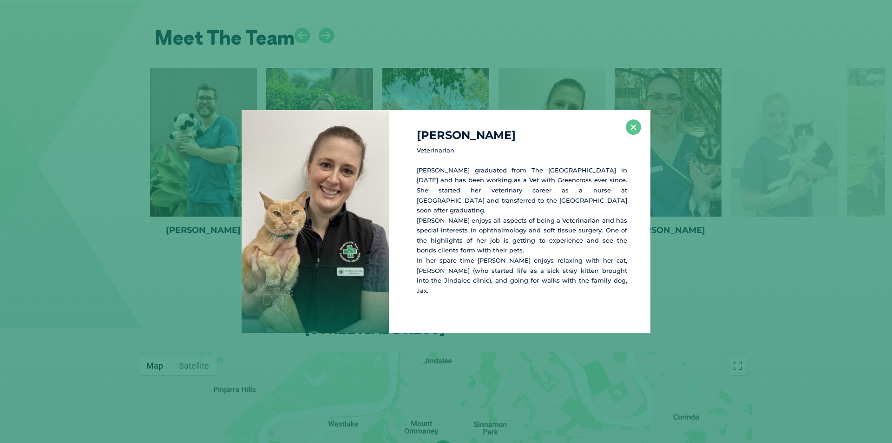
click at [697, 294] on div "Dr Kerry C Veterinarian Dr Kerry graduated from The University of Queensland in…" at bounding box center [446, 221] width 885 height 223
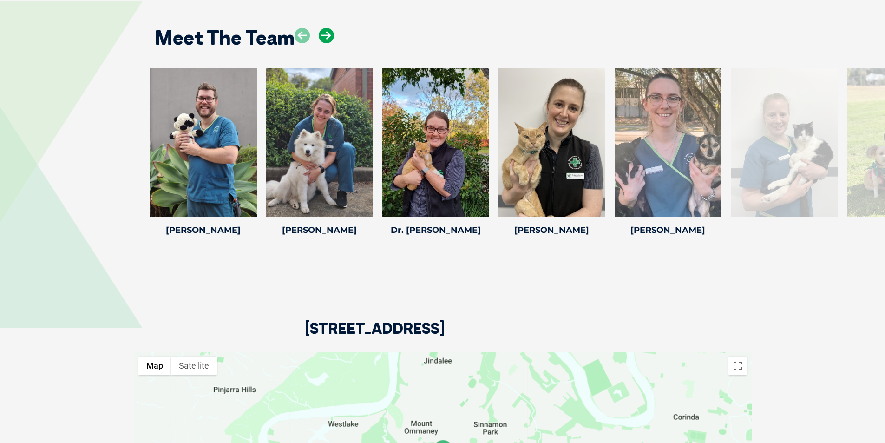
click at [323, 39] on icon at bounding box center [326, 35] width 15 height 15
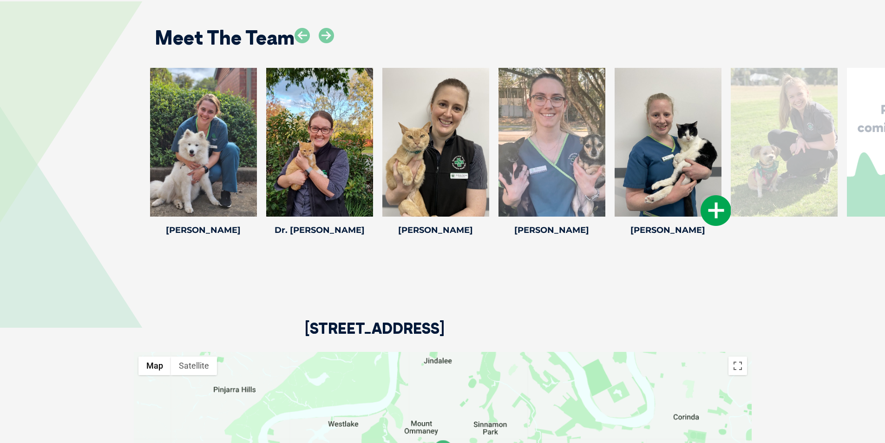
click at [711, 213] on icon at bounding box center [716, 210] width 31 height 31
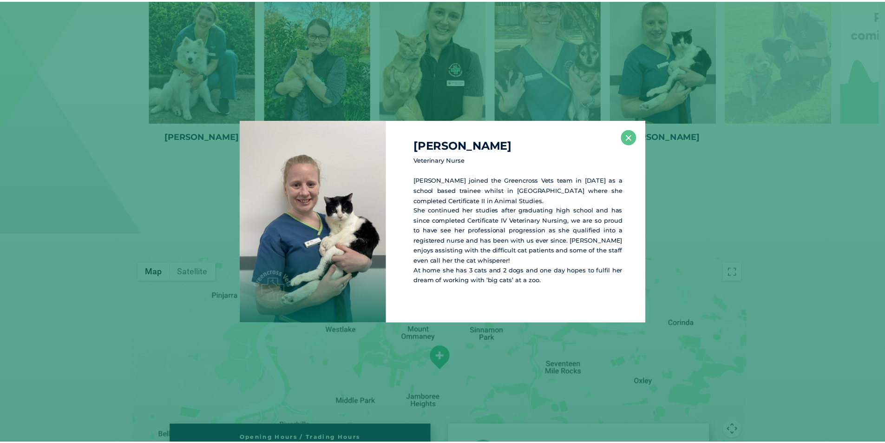
scroll to position [1432, 0]
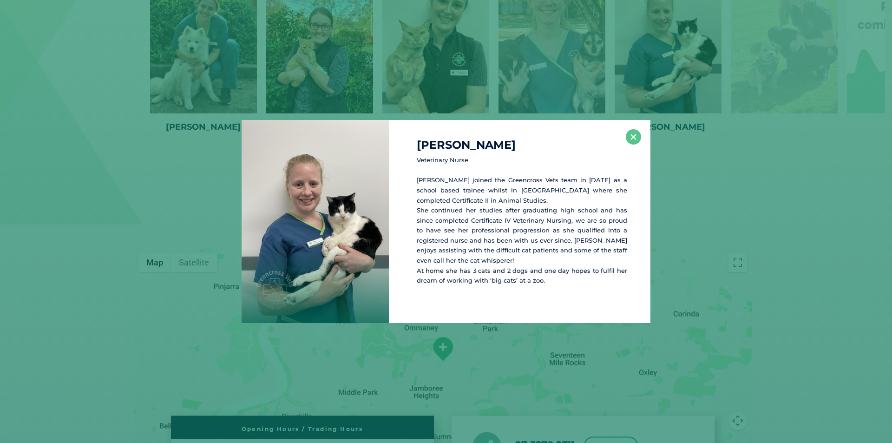
click at [729, 162] on div "Alana M Veterinary Nurse Alana joined the Greencross Vets team in 2003 as a sch…" at bounding box center [446, 221] width 885 height 203
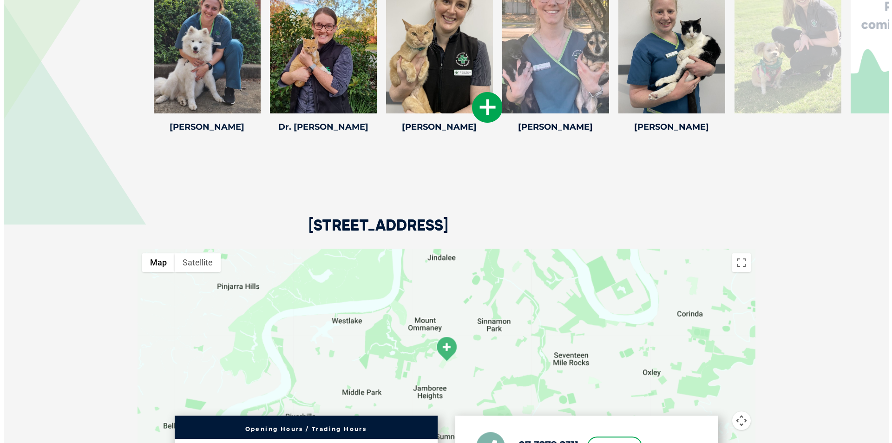
scroll to position [1339, 0]
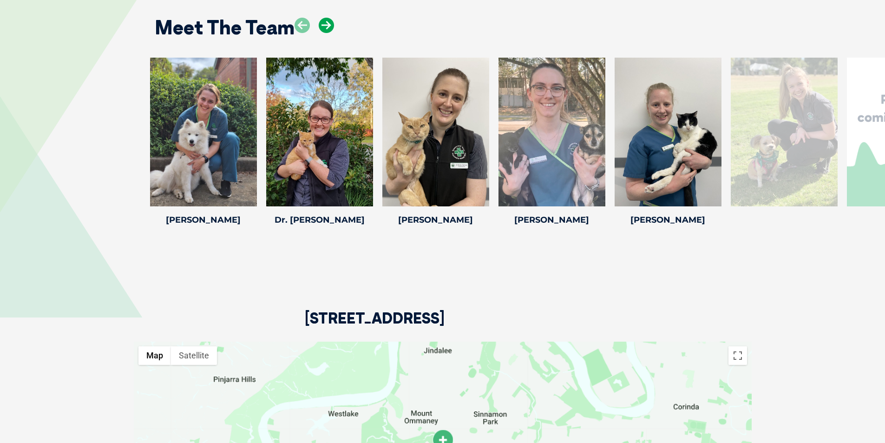
click at [327, 22] on icon at bounding box center [326, 25] width 15 height 15
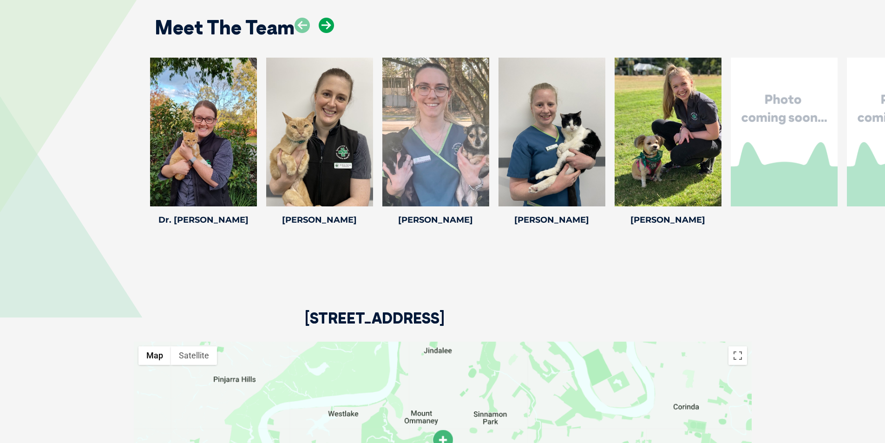
click at [327, 22] on icon at bounding box center [326, 25] width 15 height 15
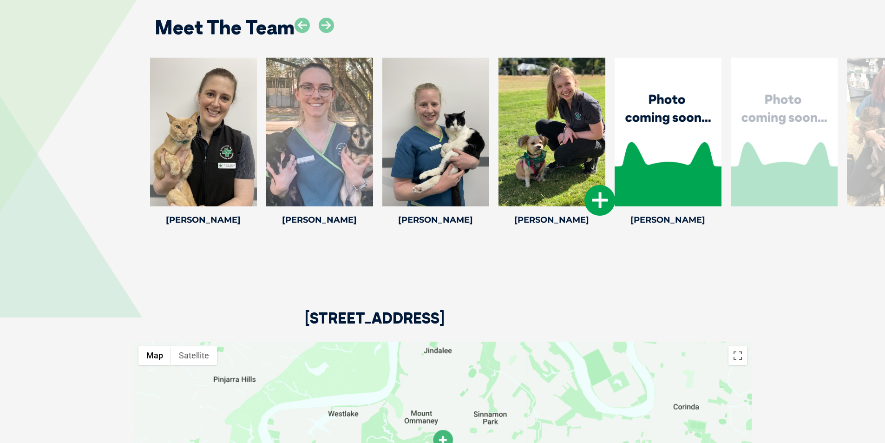
click at [599, 196] on icon at bounding box center [600, 200] width 31 height 31
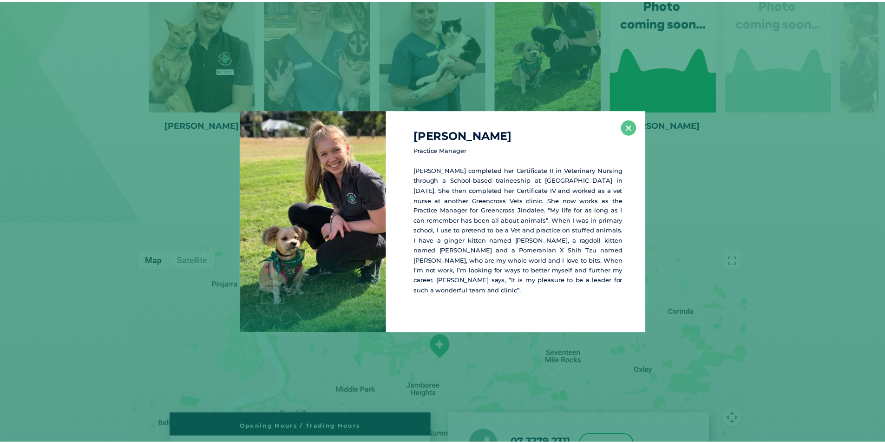
scroll to position [1438, 0]
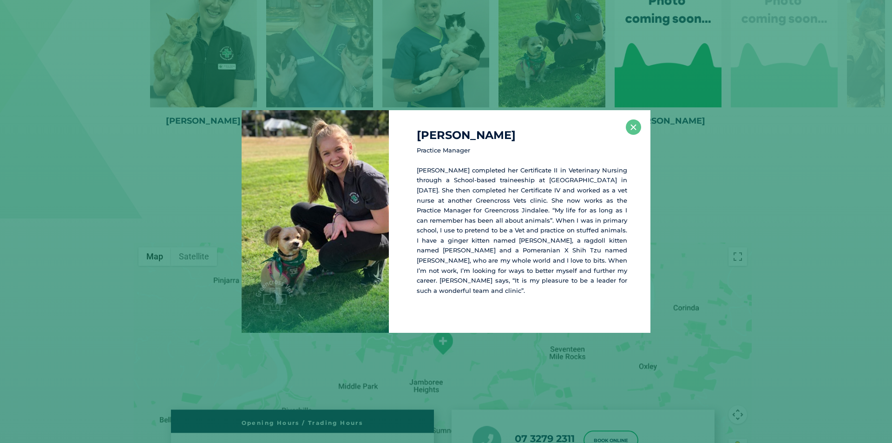
click at [683, 164] on div "Rachel B Practice Manager Rachel completed her Certificate II in Veterinary Nur…" at bounding box center [446, 221] width 885 height 223
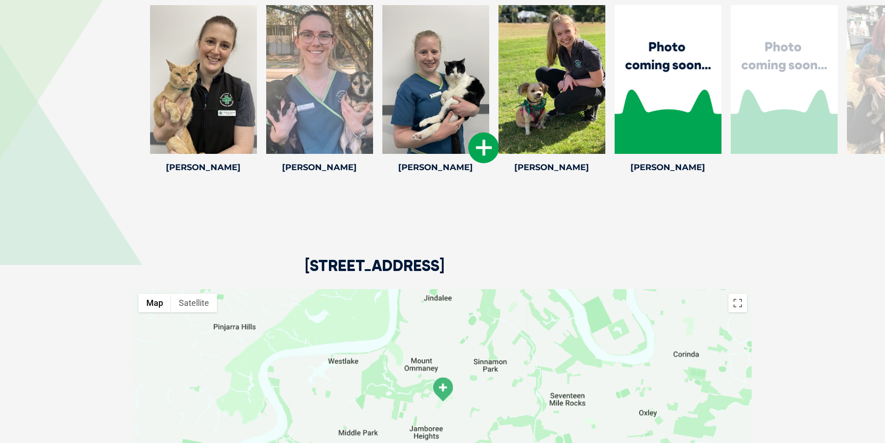
scroll to position [1345, 0]
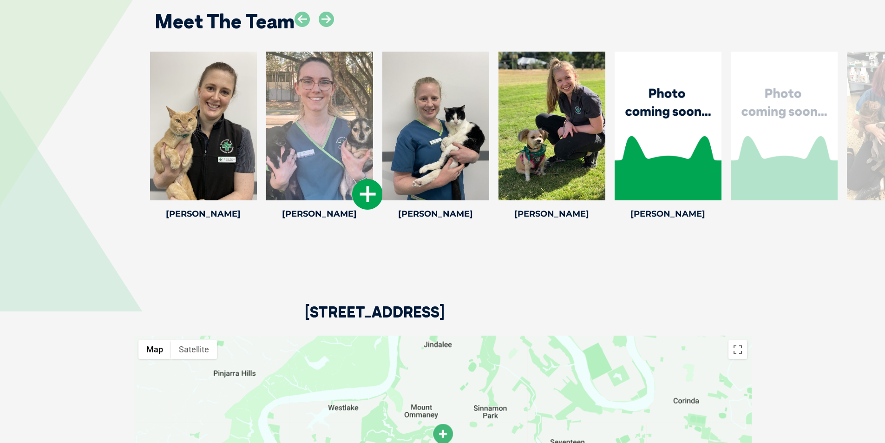
click at [369, 189] on icon at bounding box center [367, 194] width 31 height 31
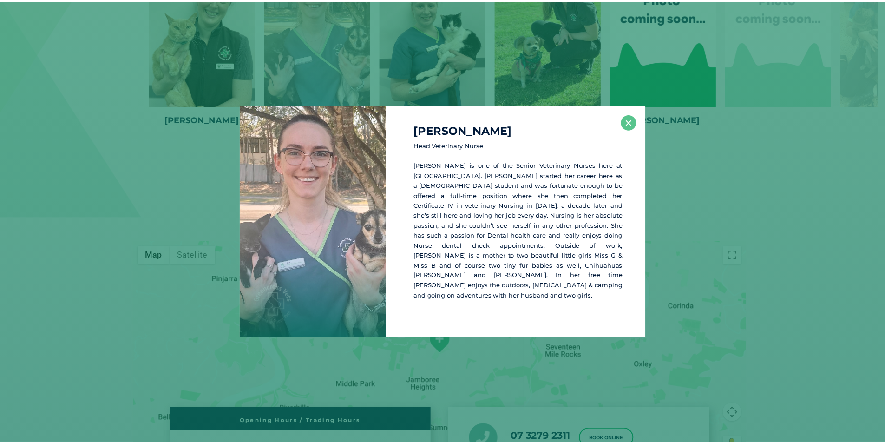
scroll to position [1444, 0]
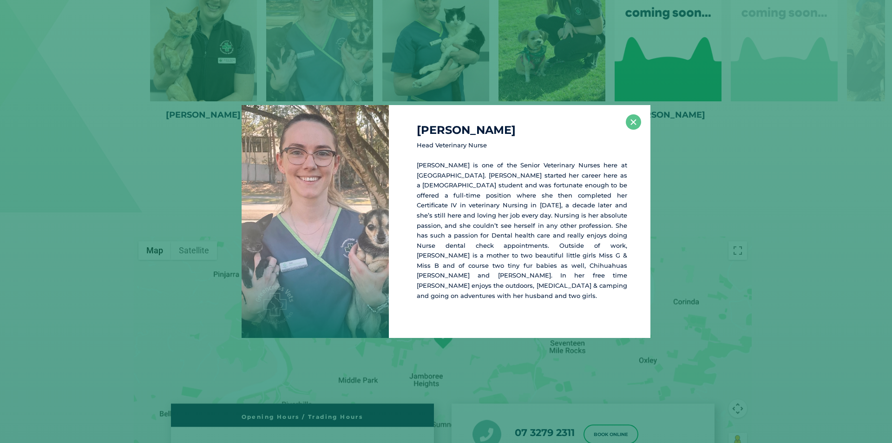
click at [740, 155] on div "Jessica T Head Veterinary Nurse Jess is one of the Senior Veterinary Nurses her…" at bounding box center [446, 221] width 885 height 233
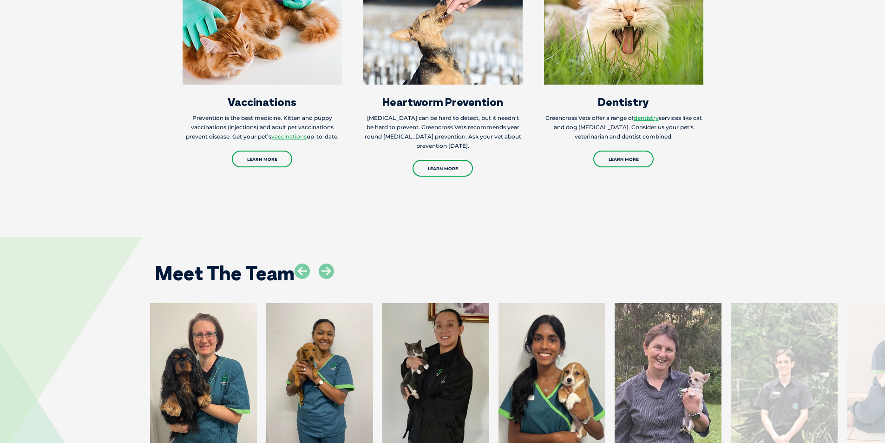
scroll to position [1208, 0]
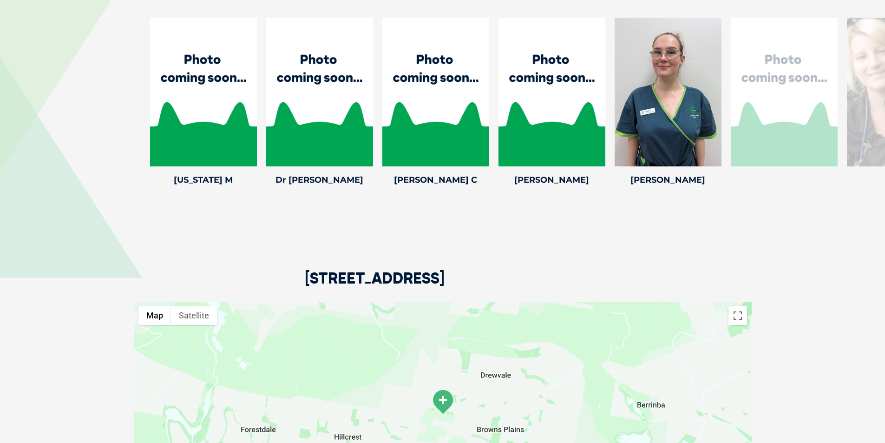
scroll to position [1394, 0]
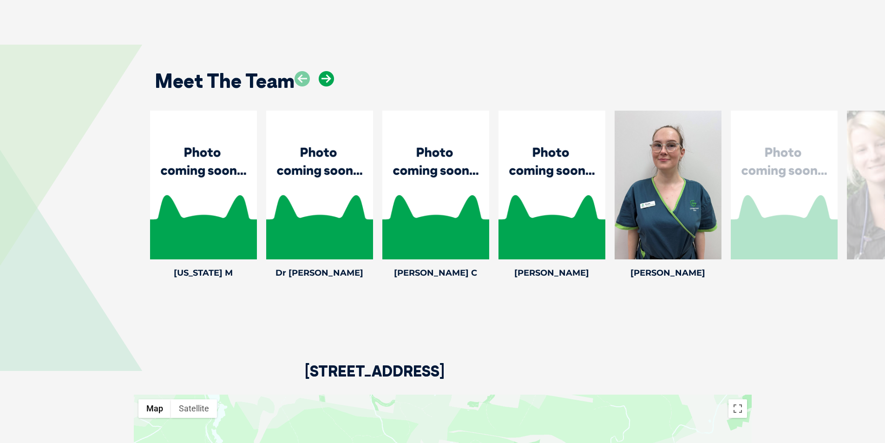
click at [322, 71] on icon at bounding box center [326, 78] width 15 height 15
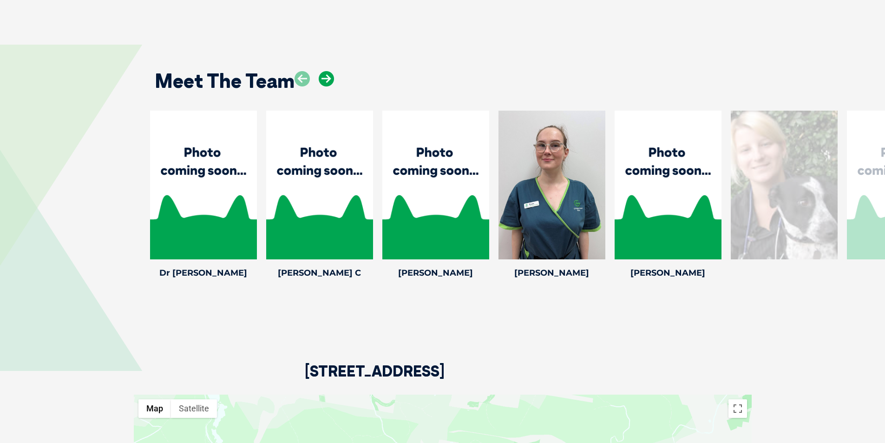
click at [322, 71] on icon at bounding box center [326, 78] width 15 height 15
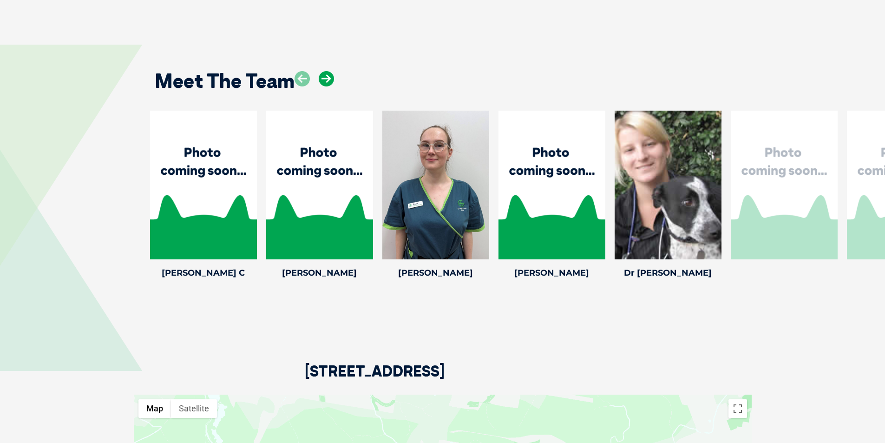
click at [322, 71] on icon at bounding box center [326, 78] width 15 height 15
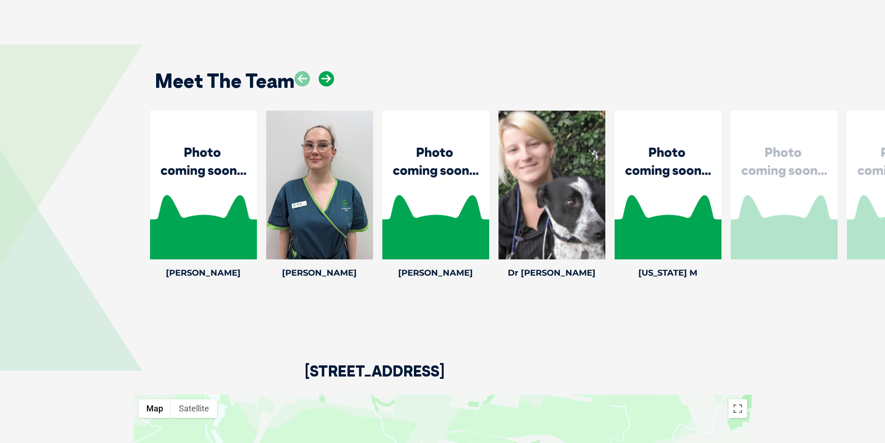
click at [322, 71] on icon at bounding box center [326, 78] width 15 height 15
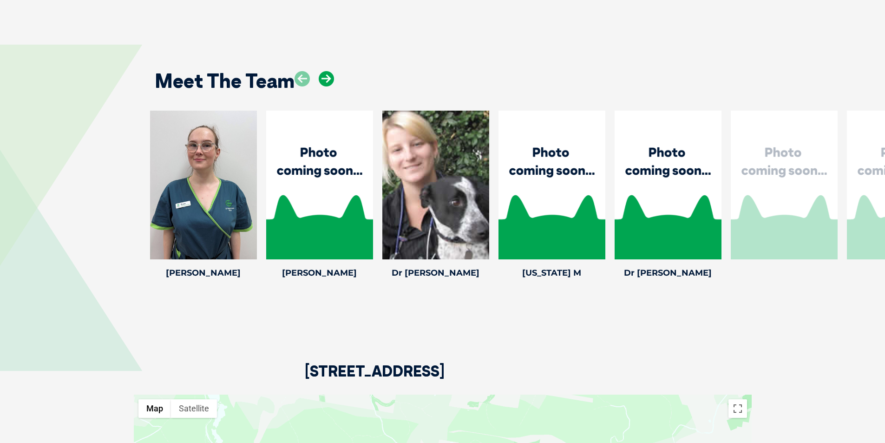
click at [322, 71] on icon at bounding box center [326, 78] width 15 height 15
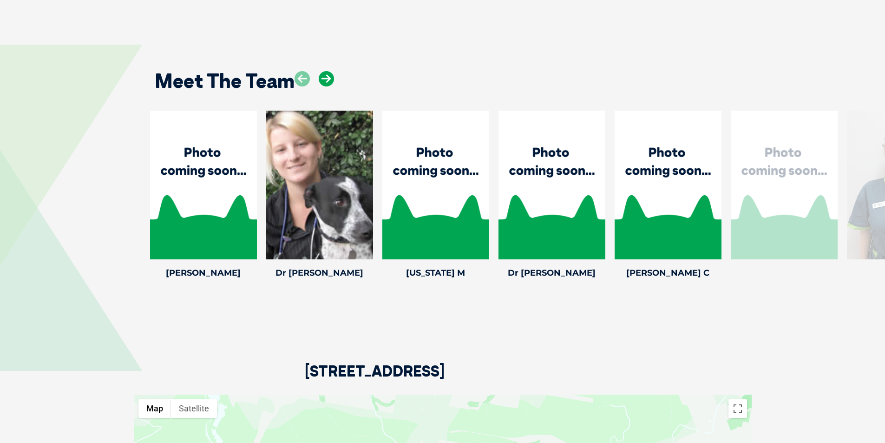
click at [322, 71] on icon at bounding box center [326, 78] width 15 height 15
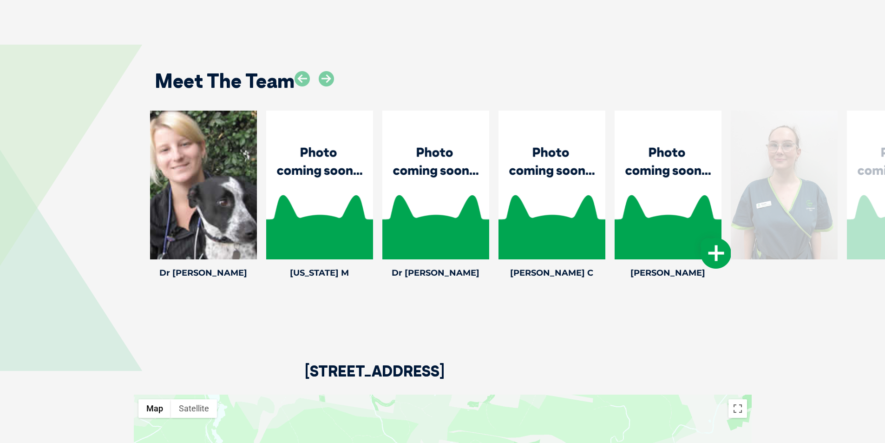
click at [716, 244] on icon at bounding box center [716, 253] width 31 height 31
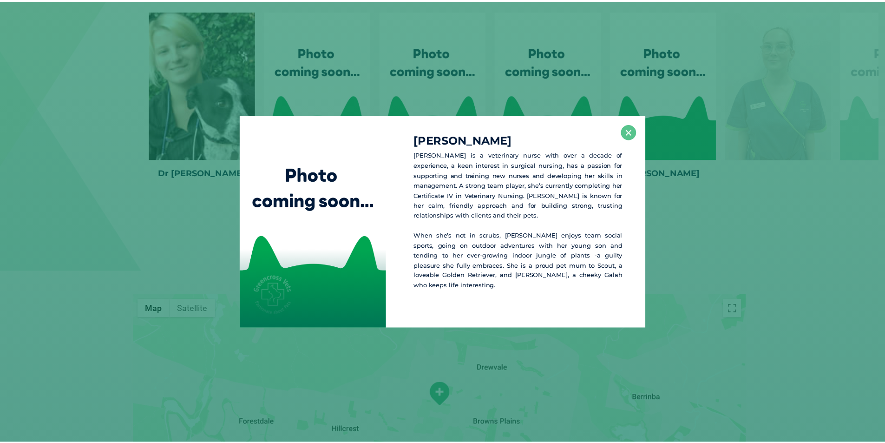
scroll to position [1497, 0]
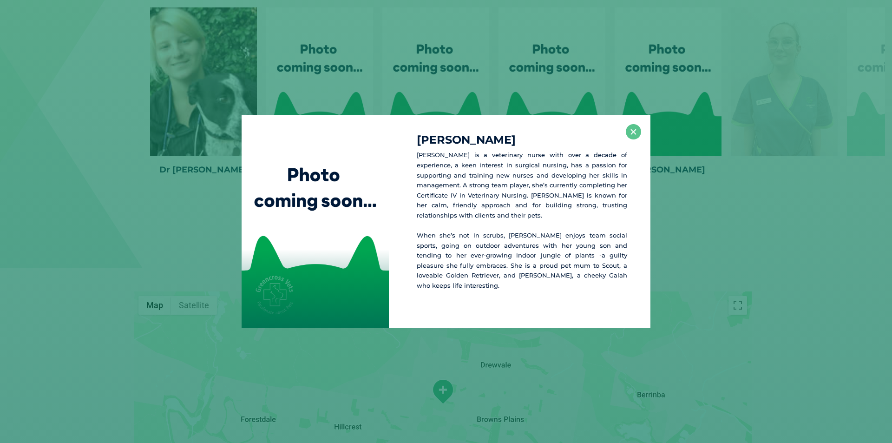
click at [781, 298] on div "Kayla C Kayla is a veterinary nurse with over a decade of experience, a keen in…" at bounding box center [446, 221] width 885 height 213
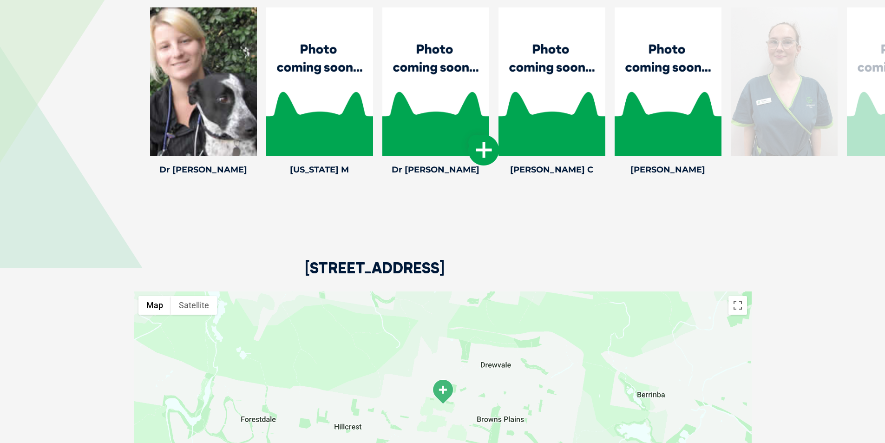
click at [477, 135] on icon at bounding box center [483, 150] width 31 height 31
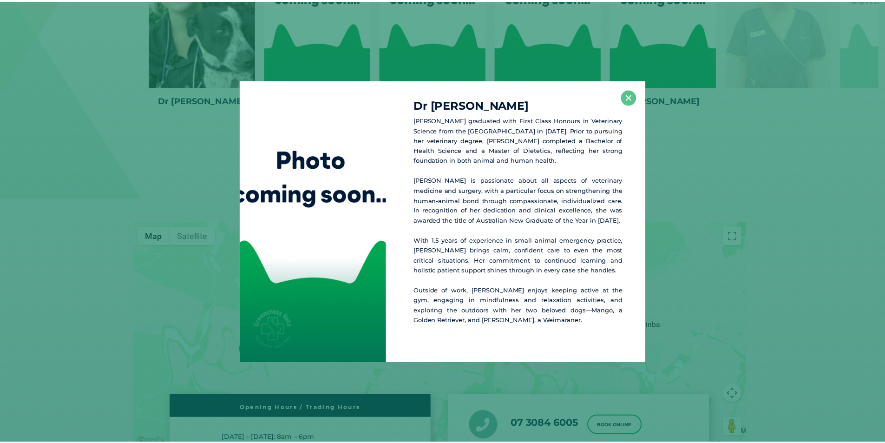
scroll to position [1568, 0]
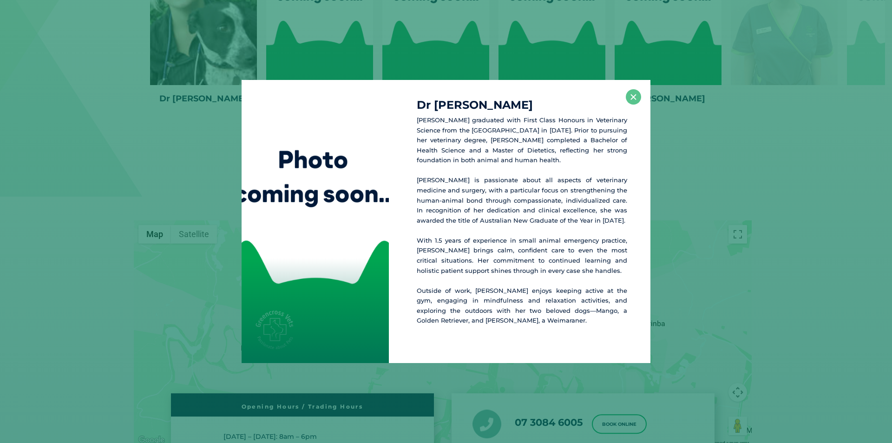
click at [728, 175] on div "Dr Shanice N Dr Shanice Nitis graduated with First Class Honours in Veterinary …" at bounding box center [446, 221] width 885 height 283
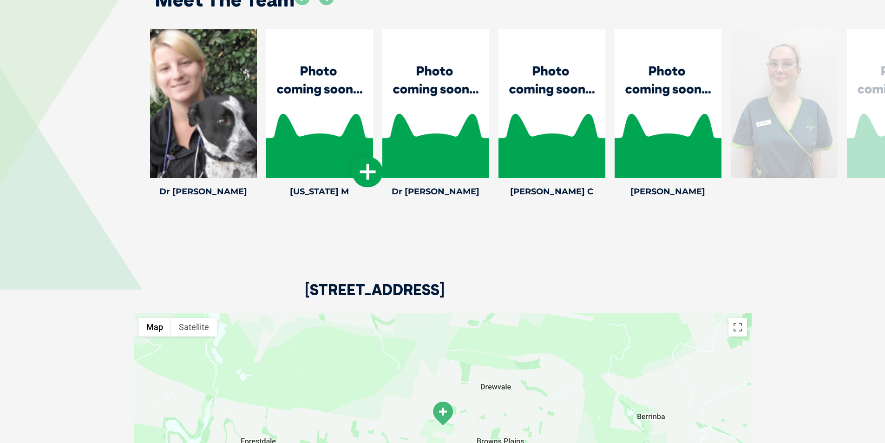
click at [371, 158] on icon at bounding box center [367, 172] width 31 height 31
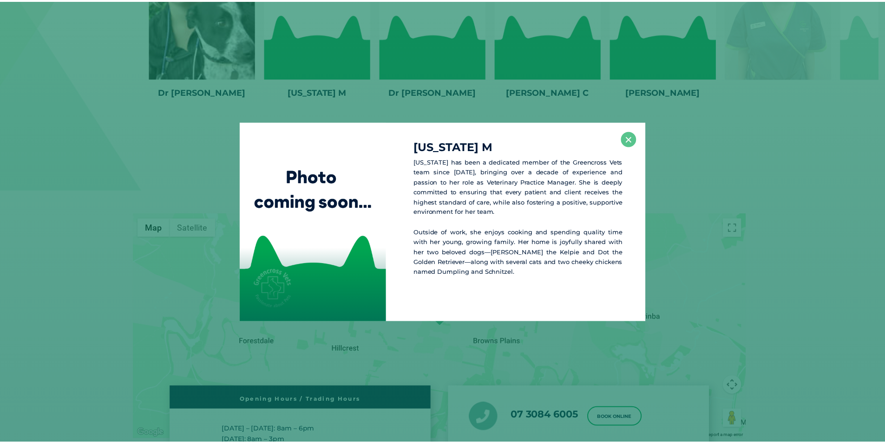
scroll to position [1580, 0]
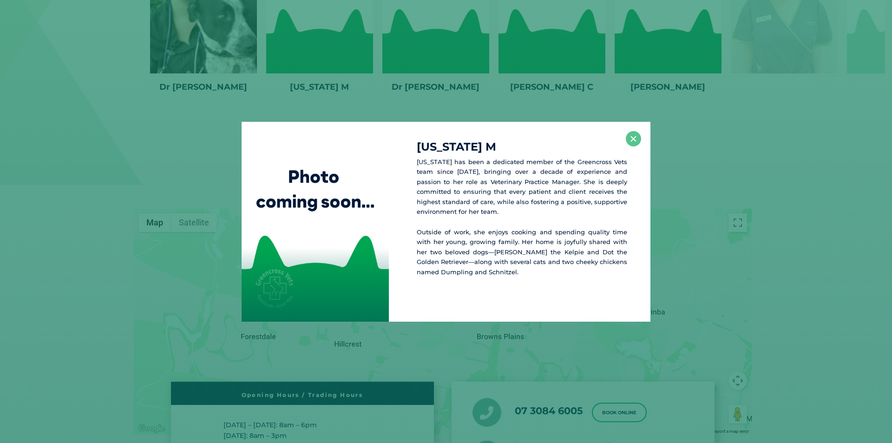
click at [754, 140] on div "Virginia M Virginia has been a dedicated member of the Greencross Vets team sin…" at bounding box center [446, 222] width 885 height 200
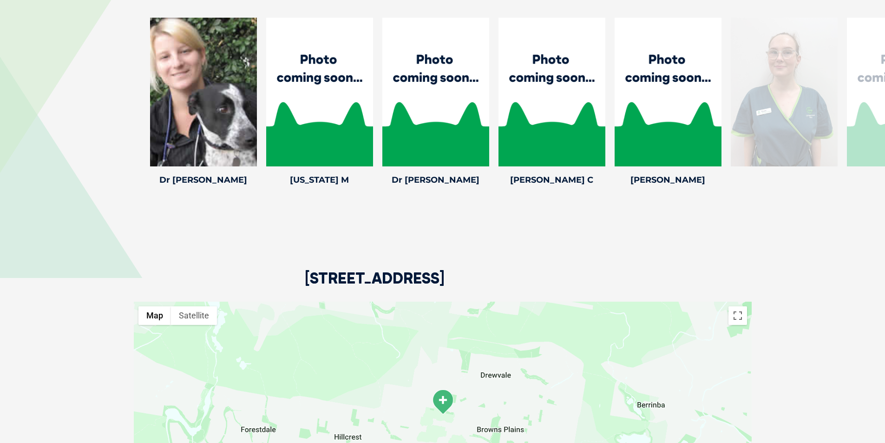
scroll to position [1347, 0]
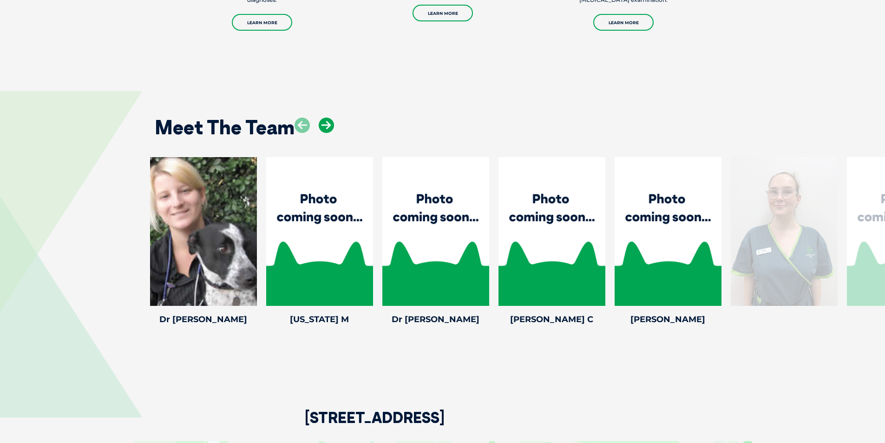
click at [325, 118] on icon at bounding box center [326, 125] width 15 height 15
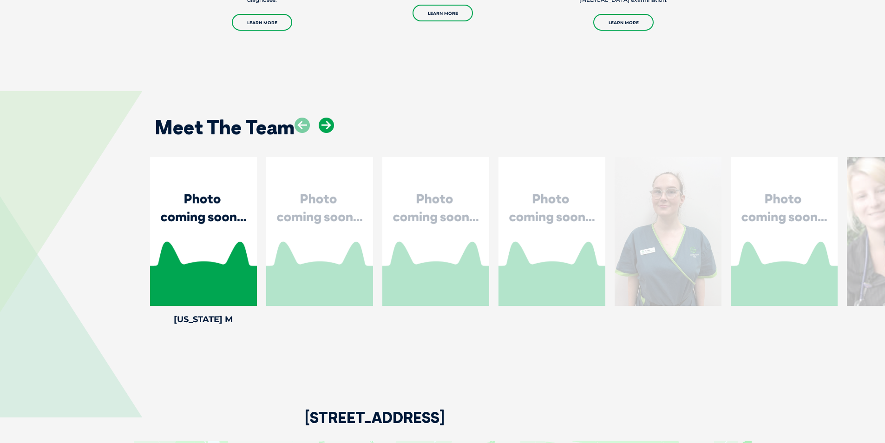
click at [325, 118] on icon at bounding box center [326, 125] width 15 height 15
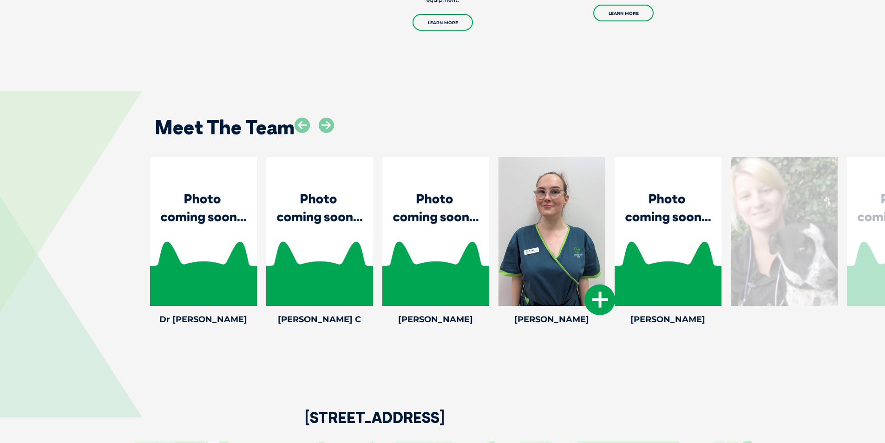
click at [593, 284] on icon at bounding box center [600, 299] width 31 height 31
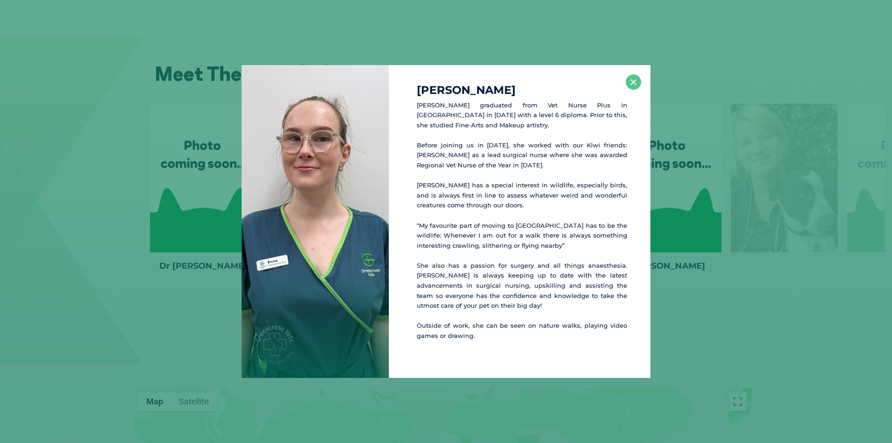
scroll to position [1406, 0]
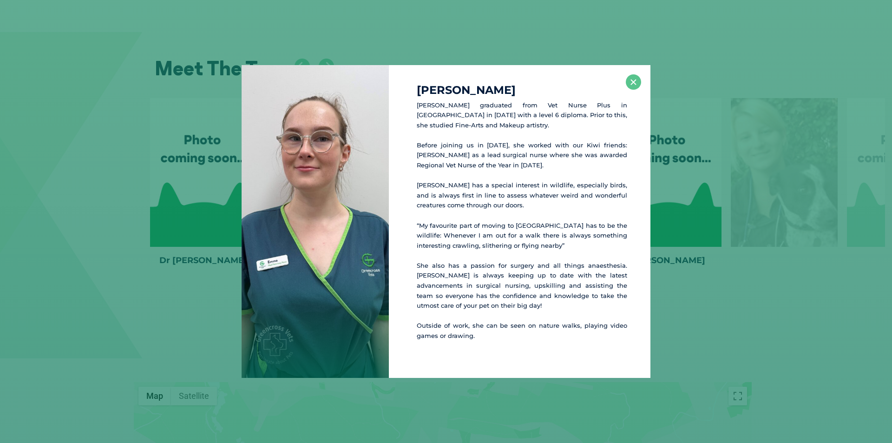
click at [690, 265] on div "Emma M Emma graduated from Vet Nurse Plus in New Zealand in 2021 with a level 6…" at bounding box center [446, 221] width 885 height 313
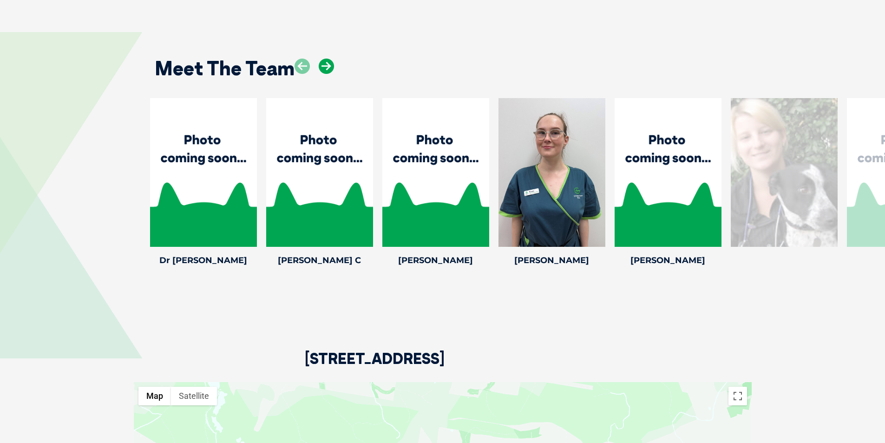
click at [330, 59] on icon at bounding box center [326, 66] width 15 height 15
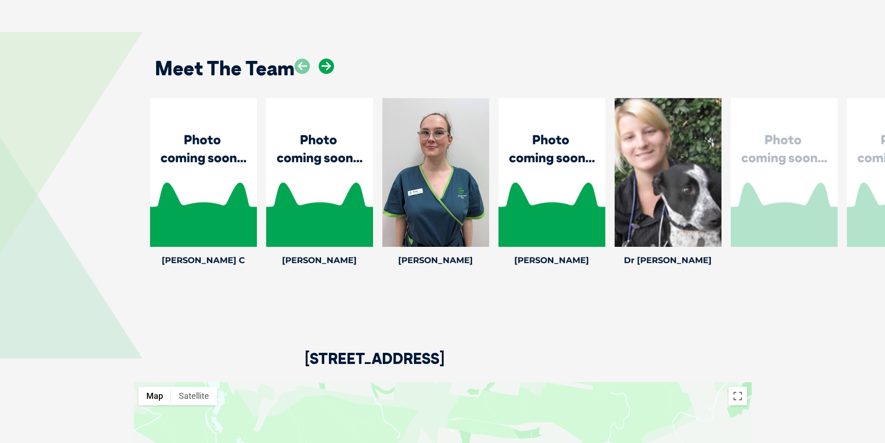
click at [330, 59] on icon at bounding box center [326, 66] width 15 height 15
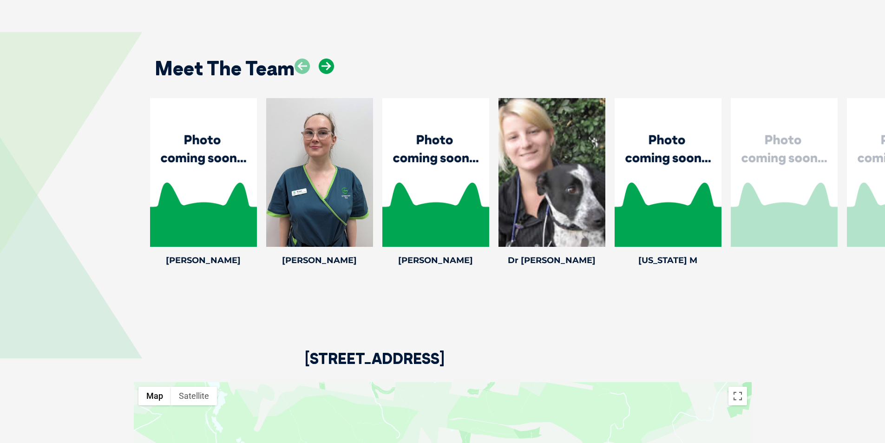
click at [330, 59] on icon at bounding box center [326, 66] width 15 height 15
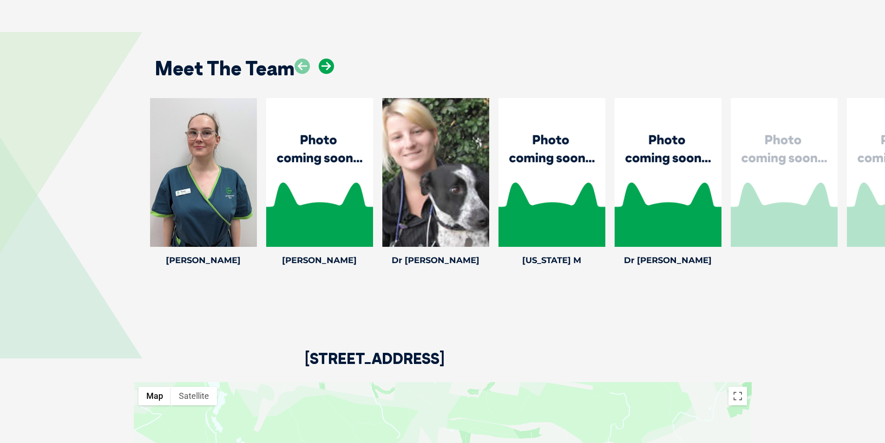
click at [330, 59] on icon at bounding box center [326, 66] width 15 height 15
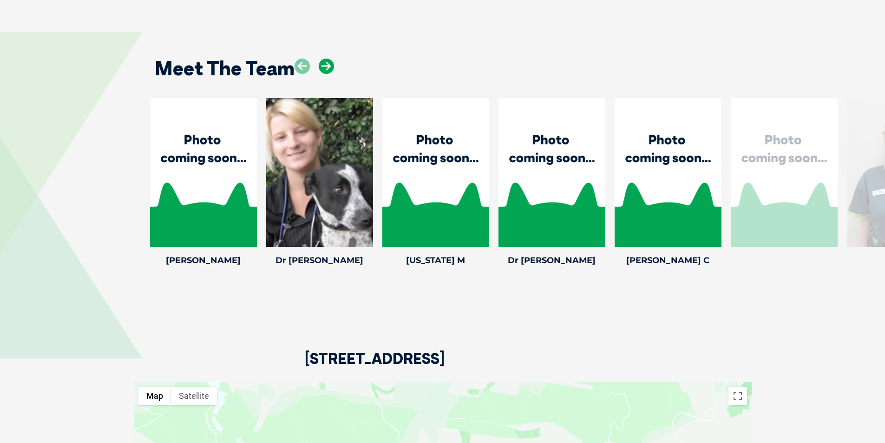
click at [330, 59] on icon at bounding box center [326, 66] width 15 height 15
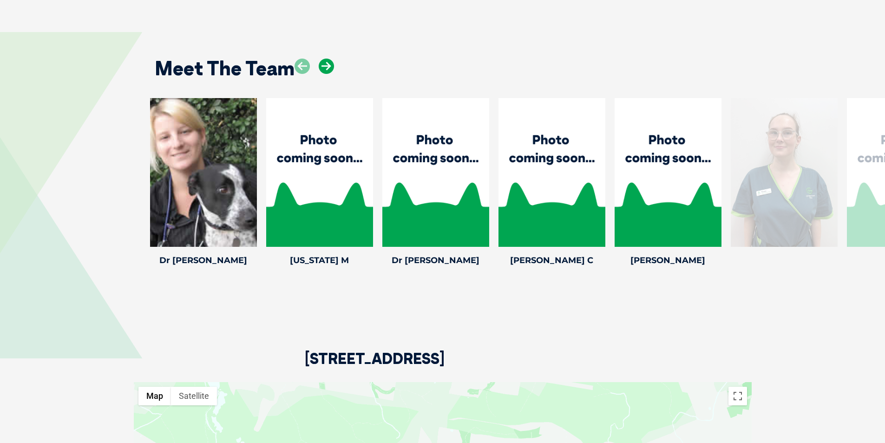
click at [330, 59] on icon at bounding box center [326, 66] width 15 height 15
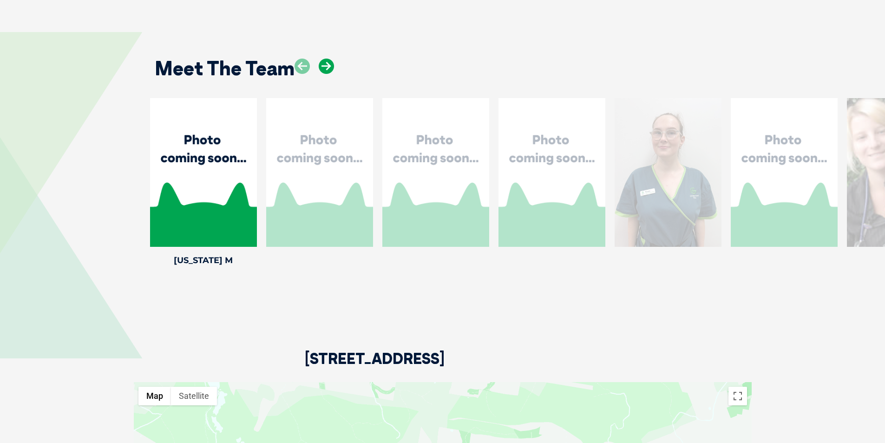
click at [330, 59] on icon at bounding box center [326, 66] width 15 height 15
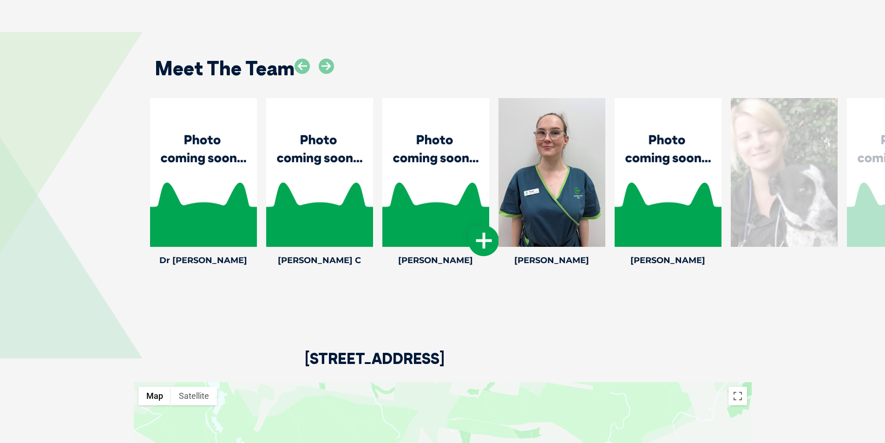
click at [486, 225] on icon at bounding box center [483, 240] width 31 height 31
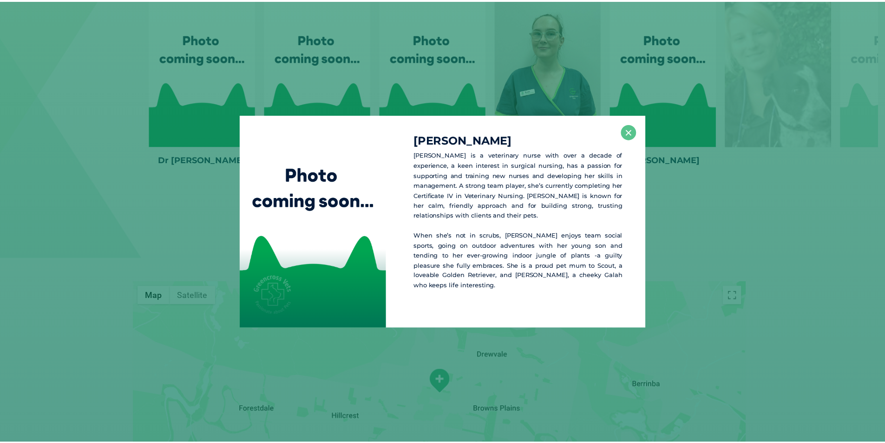
scroll to position [1510, 0]
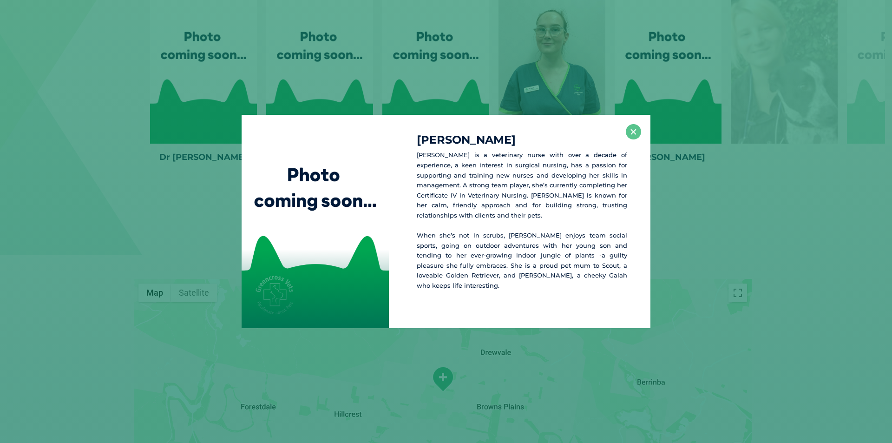
click at [722, 268] on div "Kayla C Kayla is a veterinary nurse with over a decade of experience, a keen in…" at bounding box center [446, 221] width 885 height 213
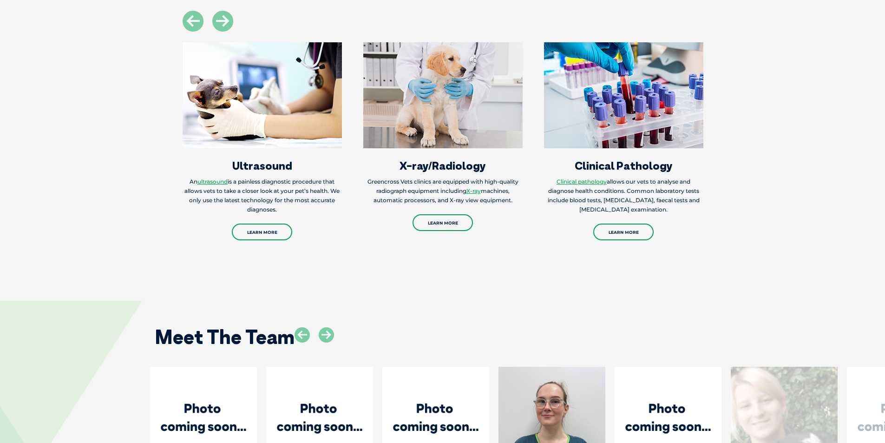
scroll to position [1045, 0]
